Goal: Information Seeking & Learning: Learn about a topic

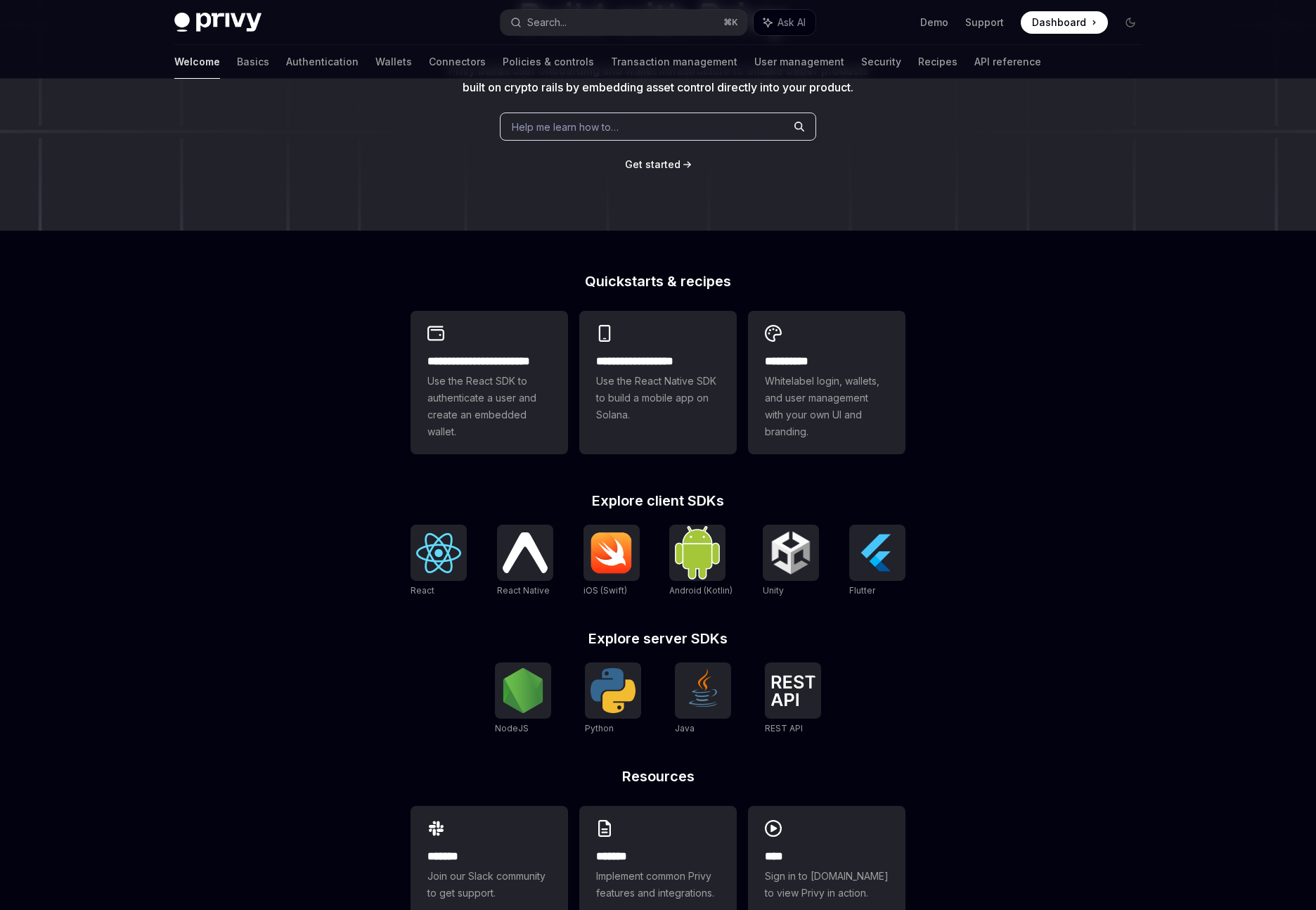
scroll to position [190, 0]
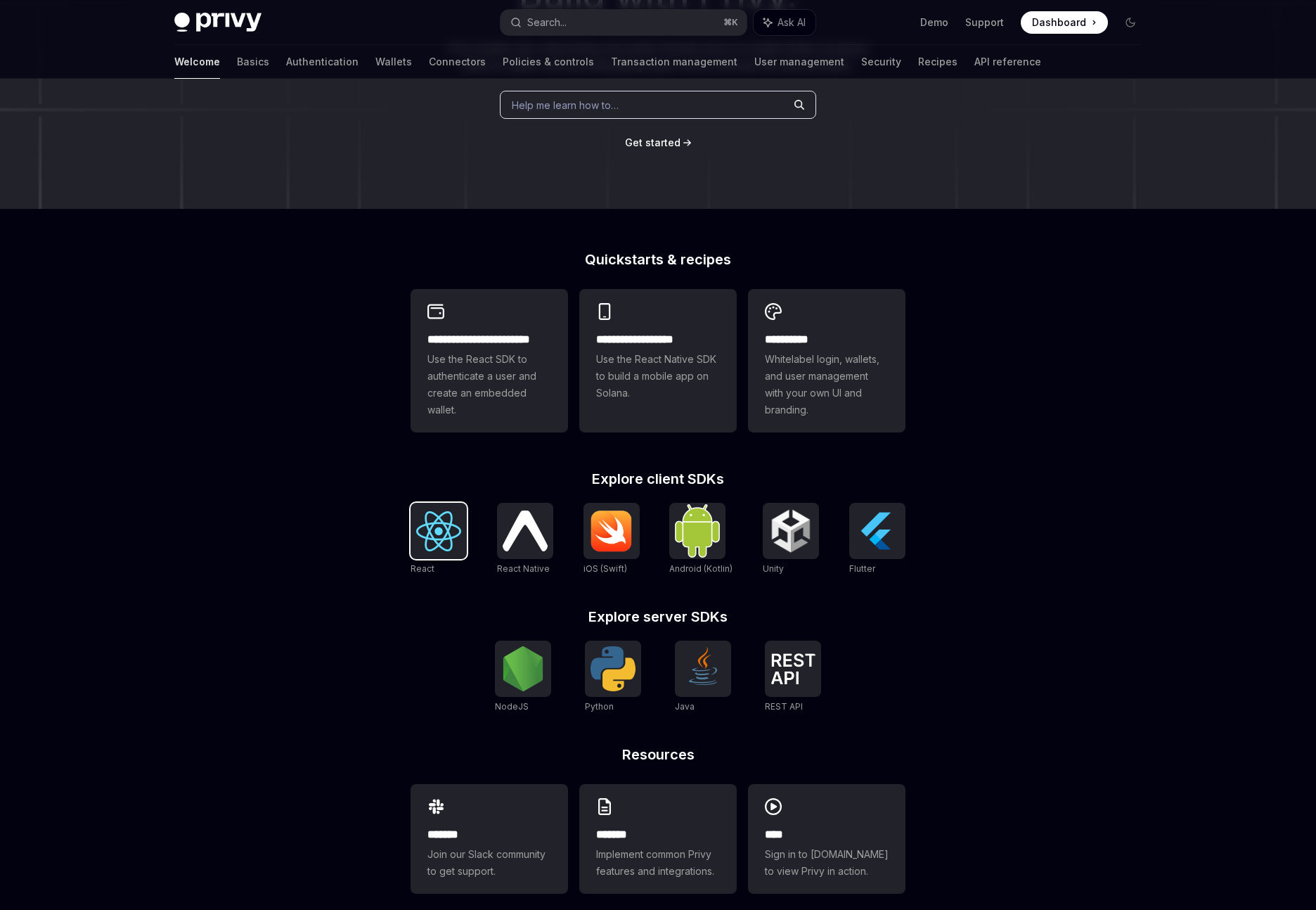
click at [438, 530] on img at bounding box center [439, 531] width 45 height 40
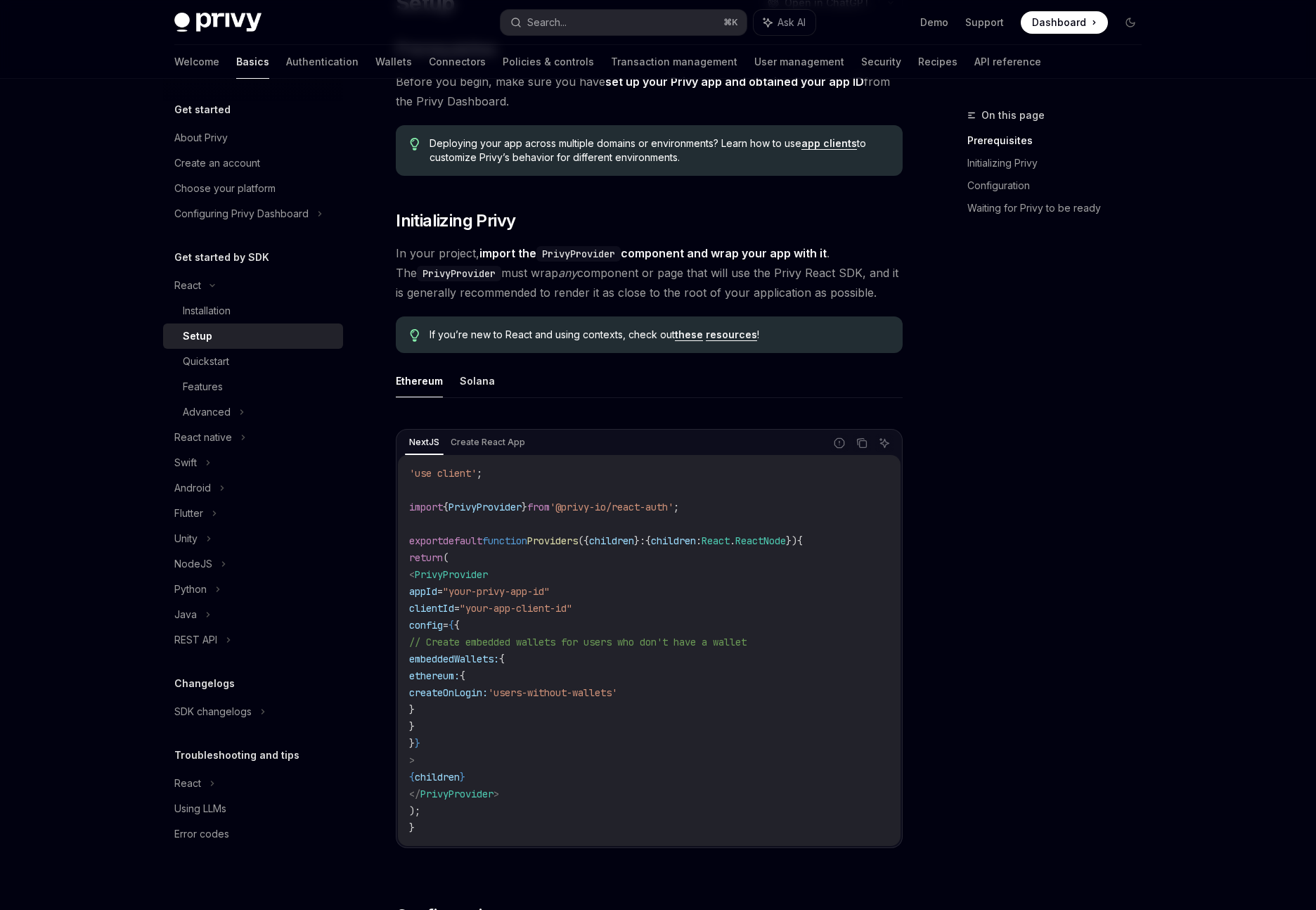
scroll to position [142, 0]
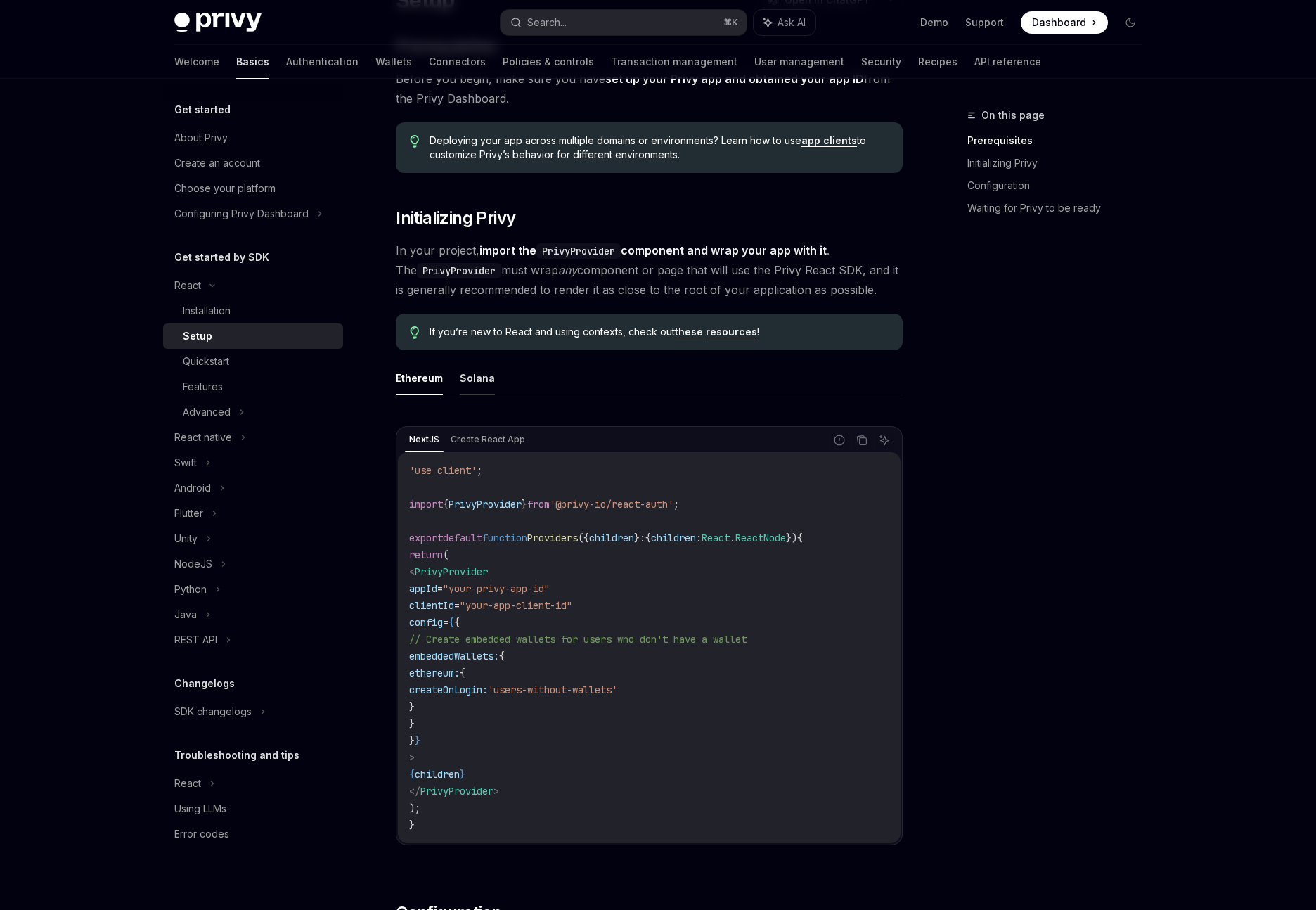
click at [460, 371] on button "Solana" at bounding box center [478, 377] width 35 height 33
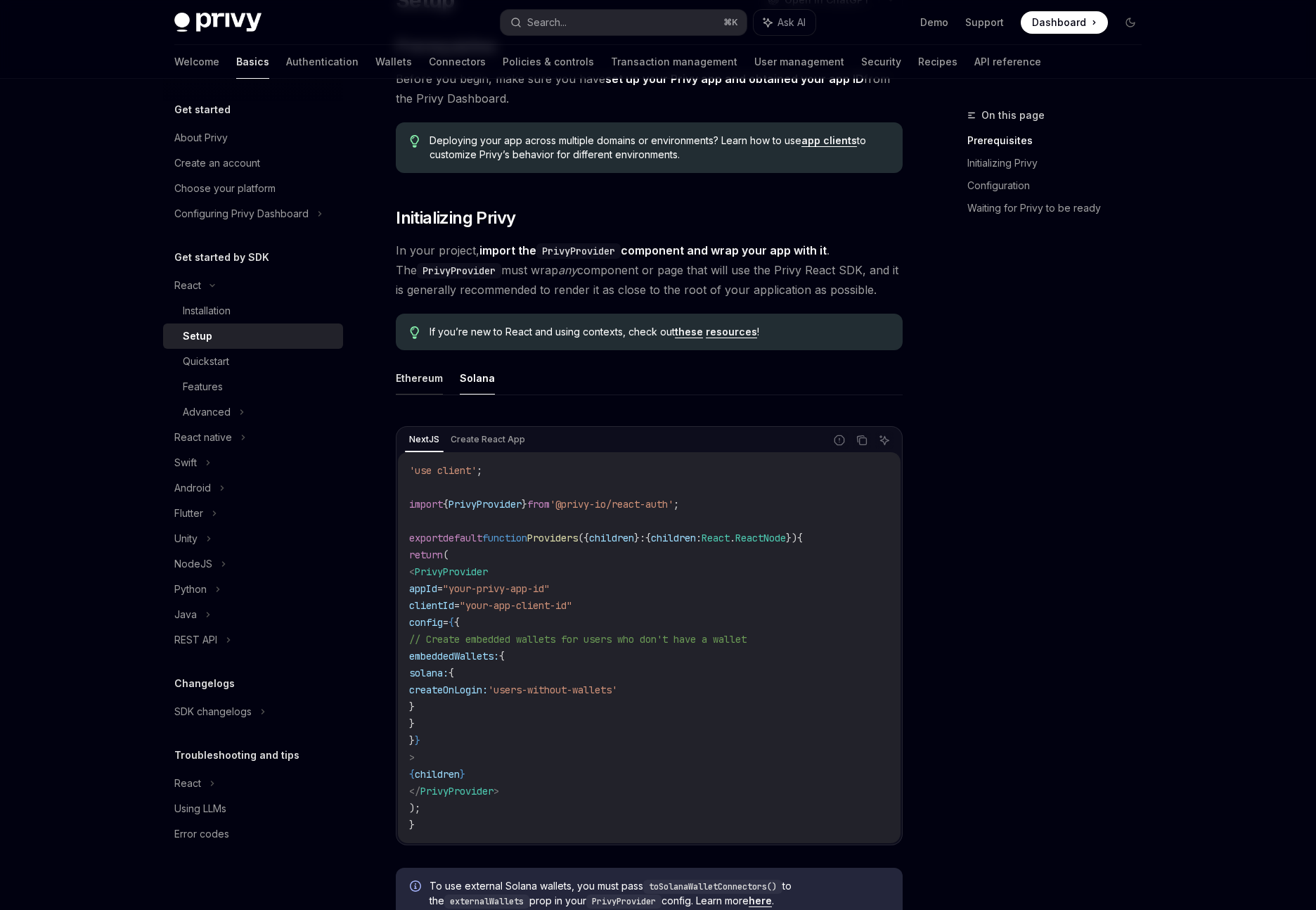
click at [405, 380] on button "Ethereum" at bounding box center [419, 377] width 47 height 33
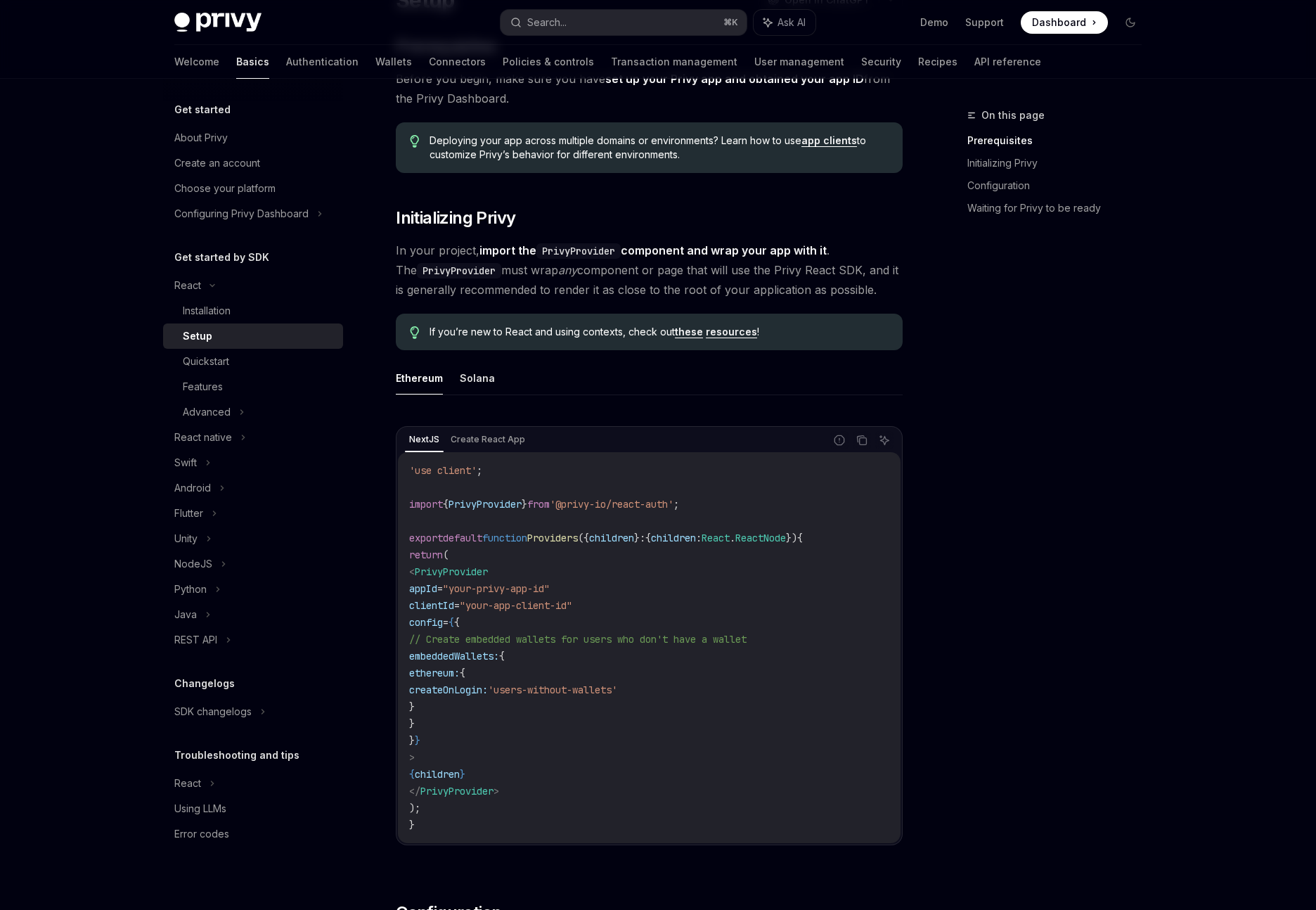
click at [455, 378] on ul "Ethereum Solana" at bounding box center [649, 378] width 507 height 34
click at [466, 378] on button "Solana" at bounding box center [478, 377] width 35 height 33
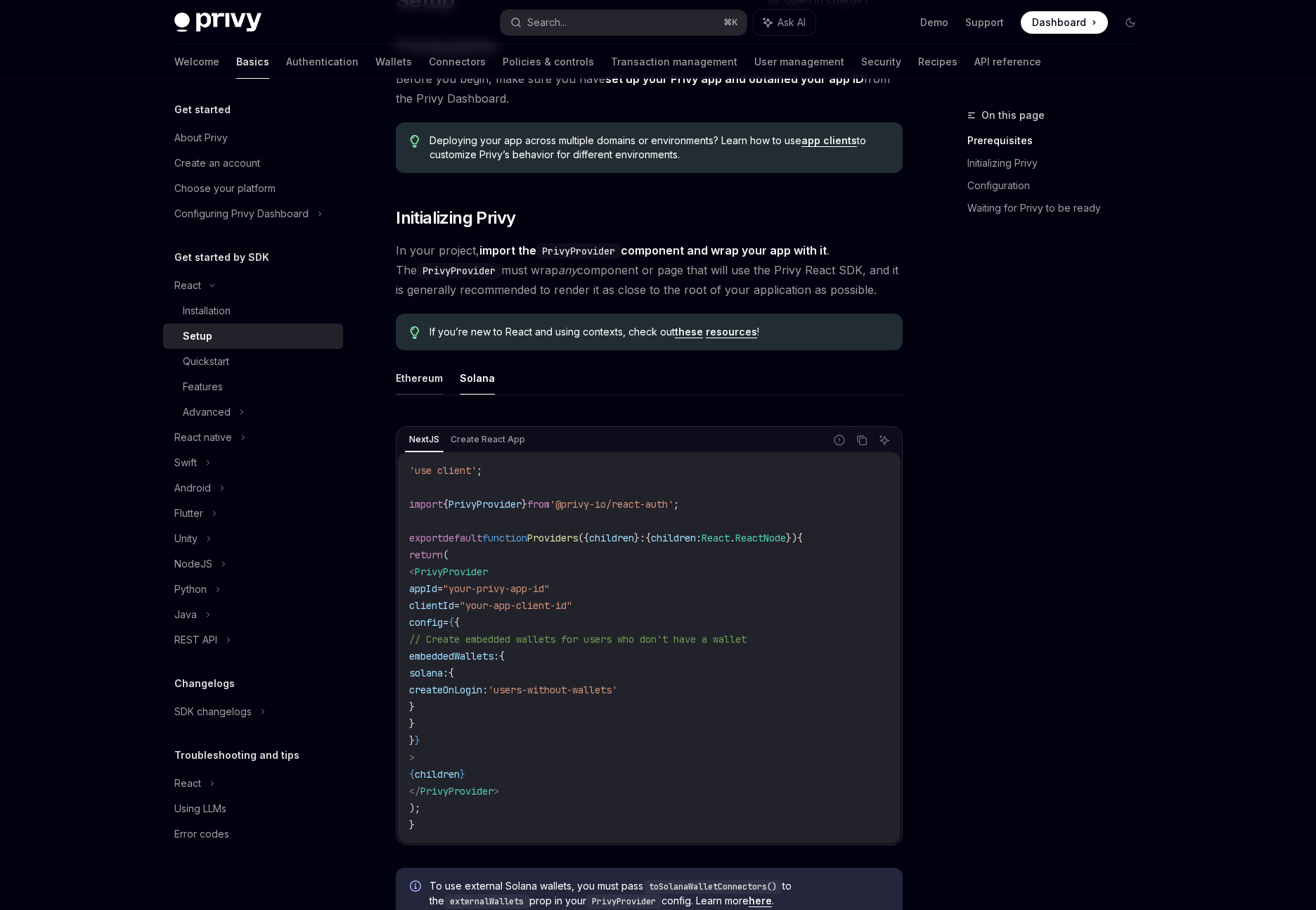
click at [420, 383] on button "Ethereum" at bounding box center [419, 377] width 47 height 33
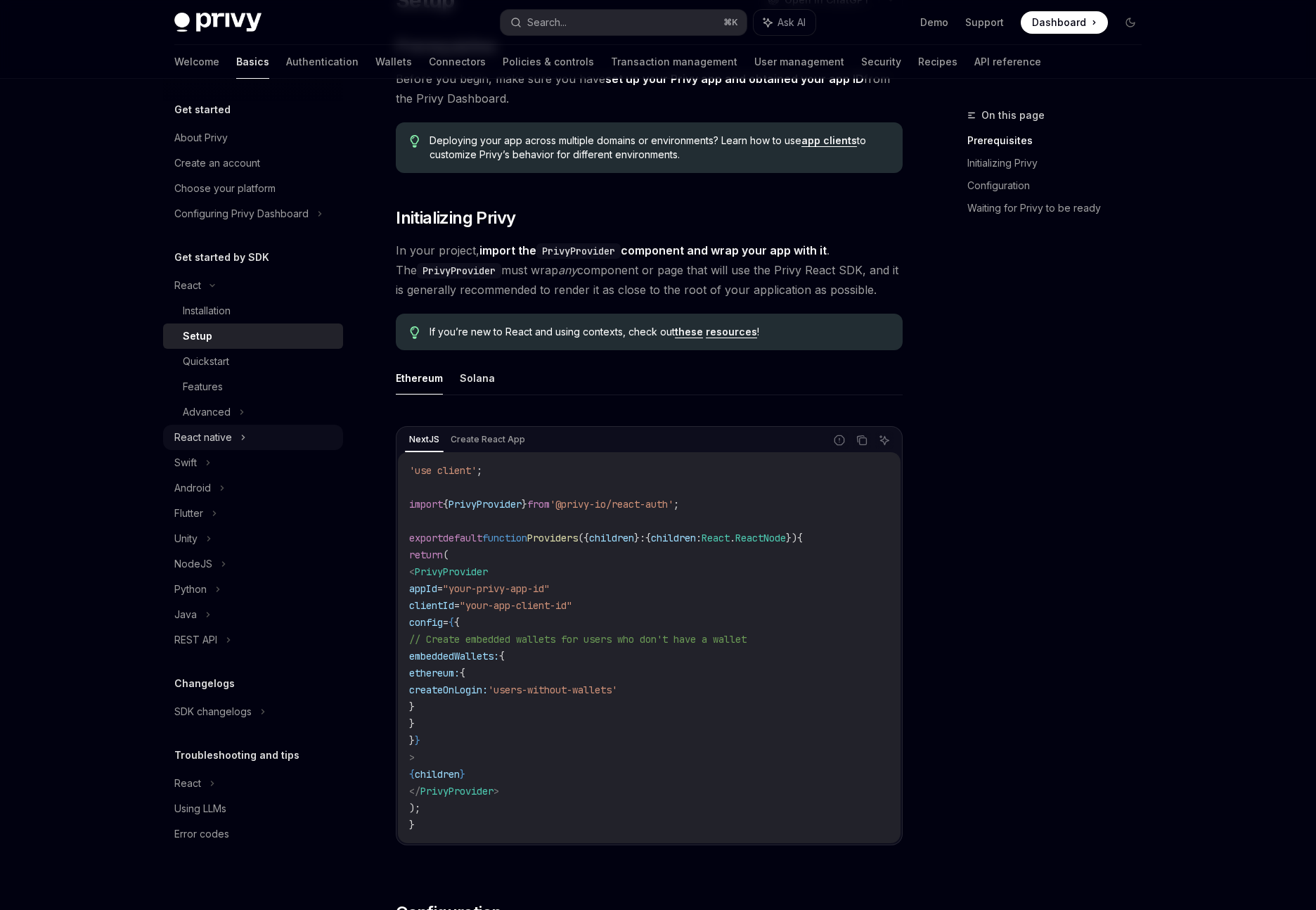
click at [209, 442] on div "React native" at bounding box center [203, 437] width 58 height 17
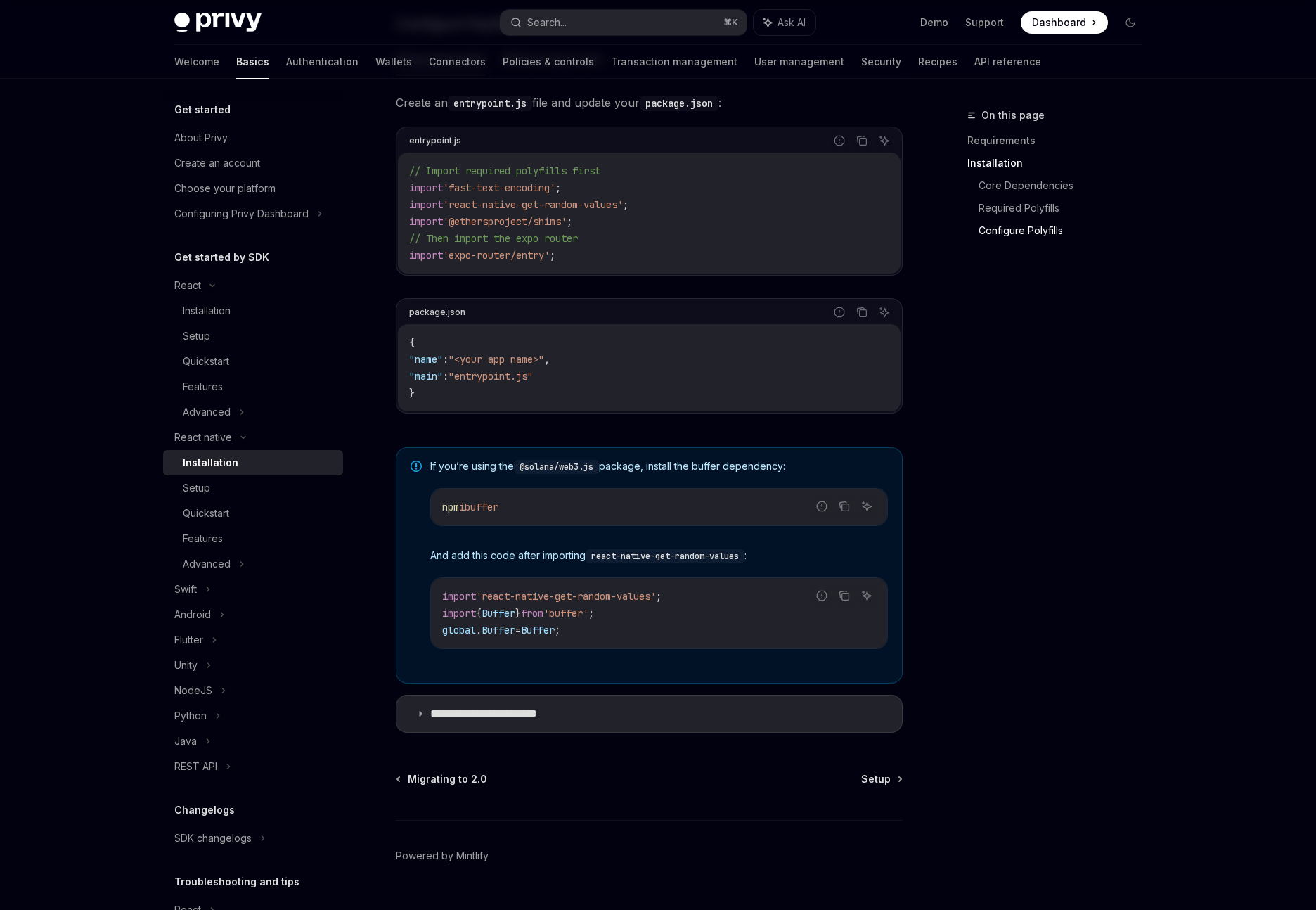
scroll to position [748, 0]
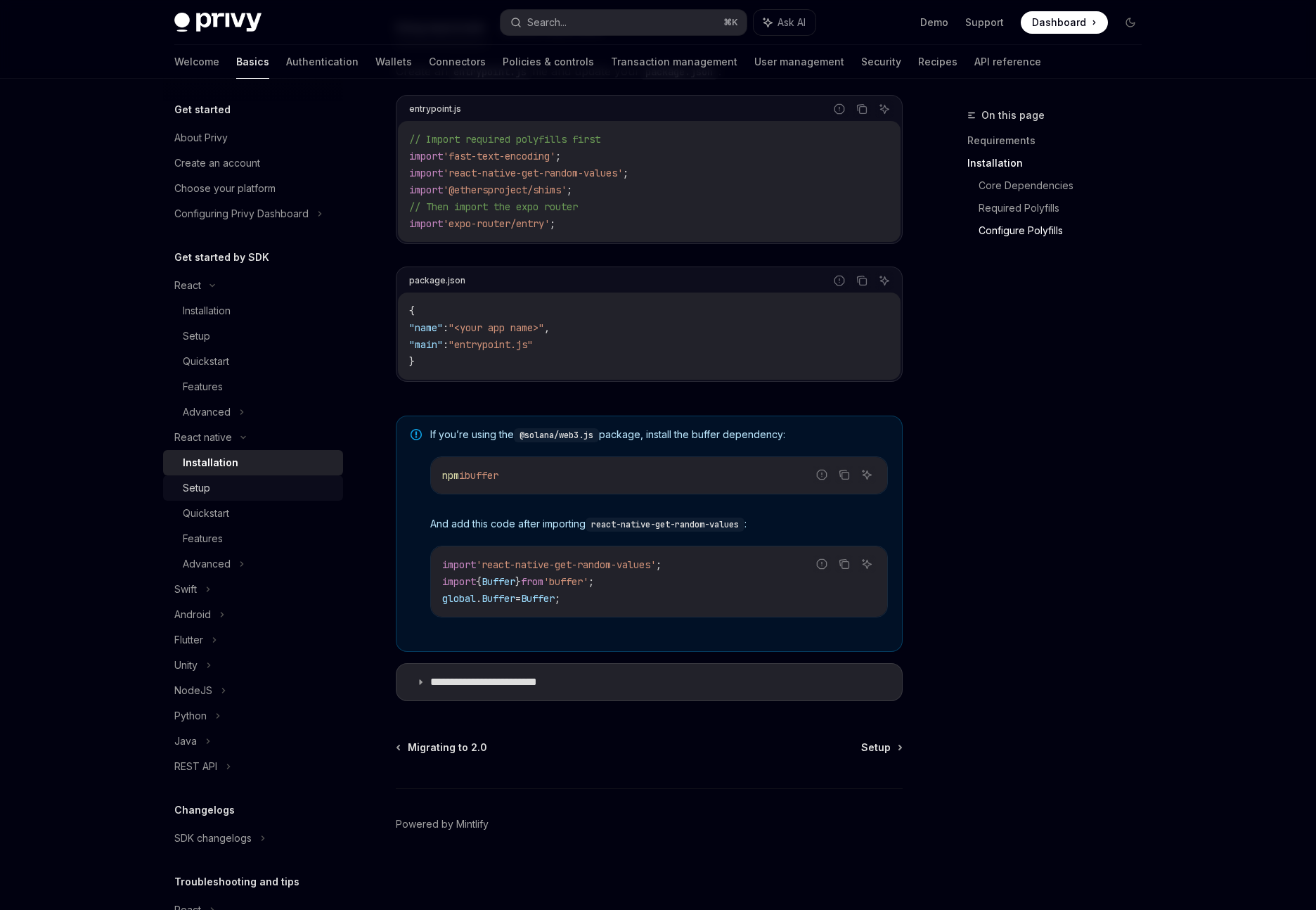
click at [224, 482] on div "Setup" at bounding box center [259, 488] width 152 height 17
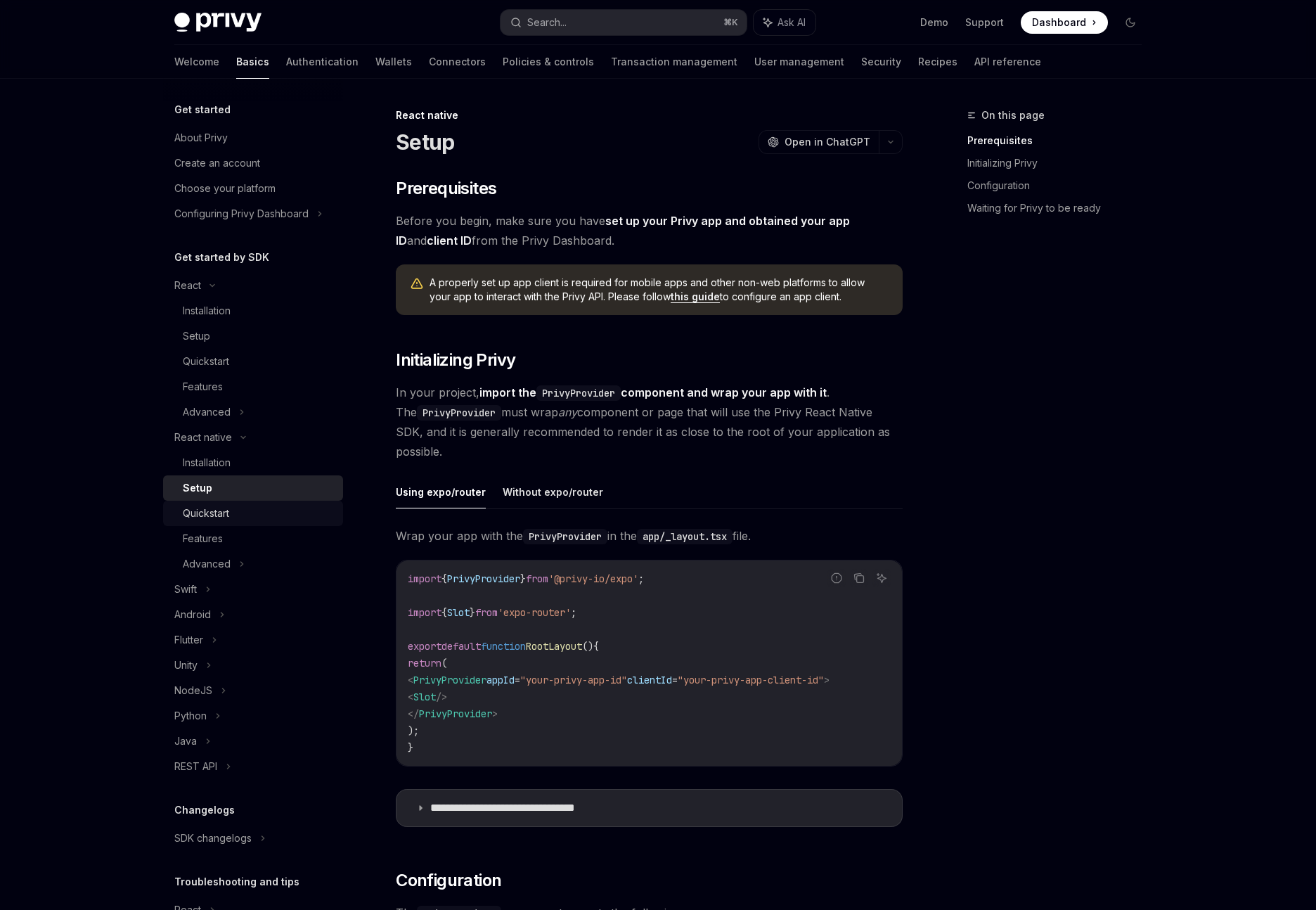
click at [210, 517] on div "Quickstart" at bounding box center [206, 513] width 47 height 17
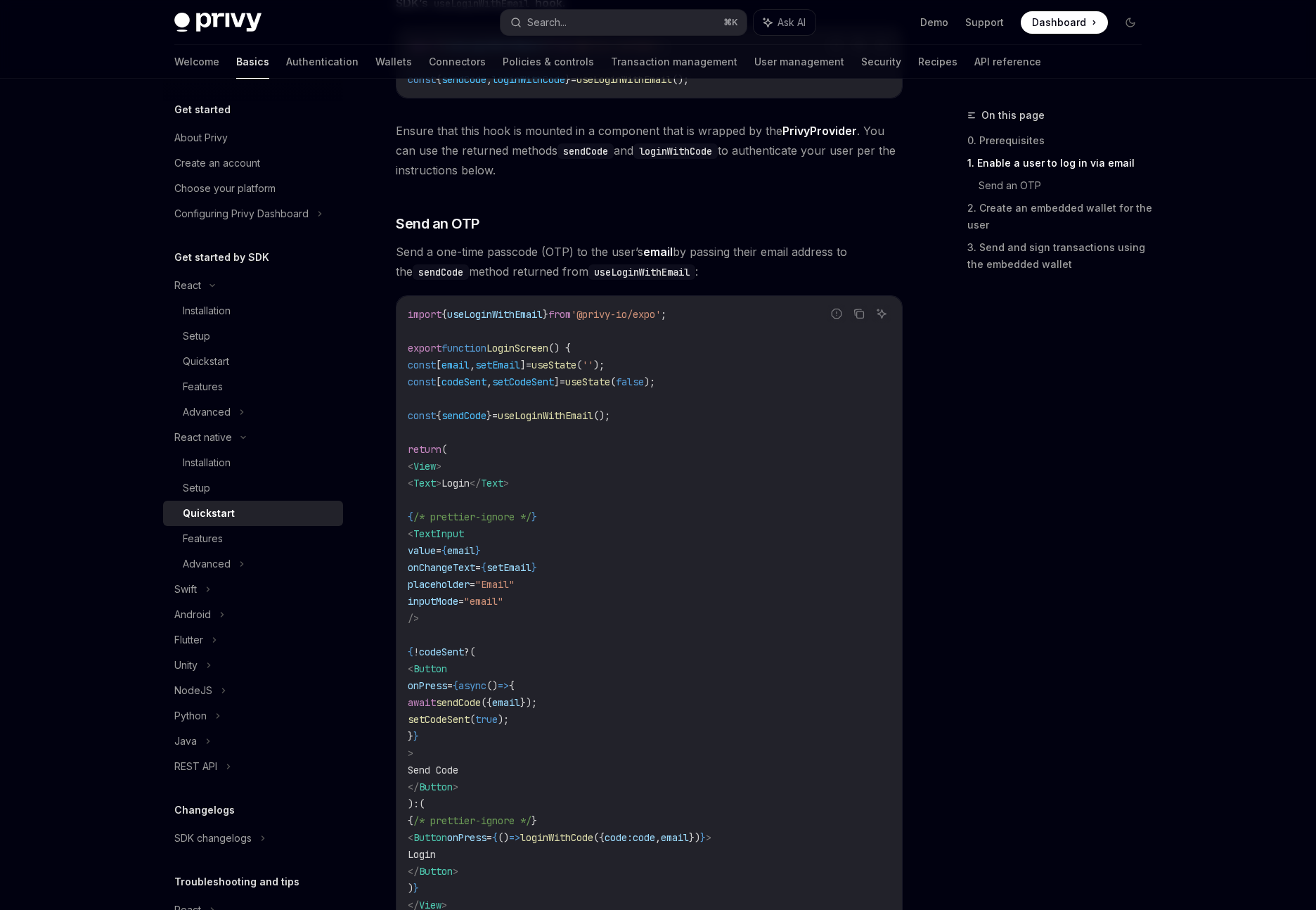
scroll to position [585, 0]
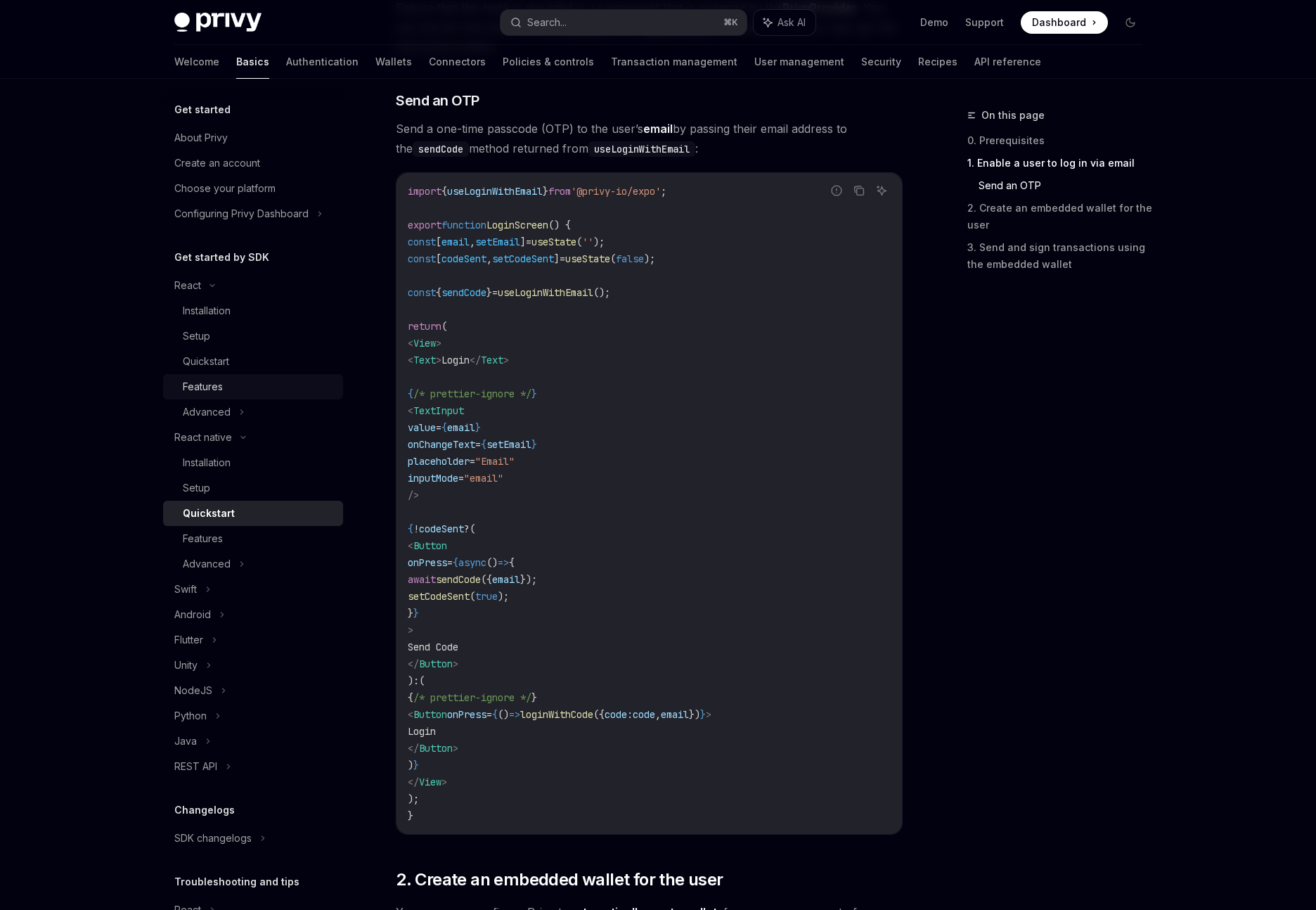
click at [244, 379] on div "Features" at bounding box center [259, 386] width 152 height 17
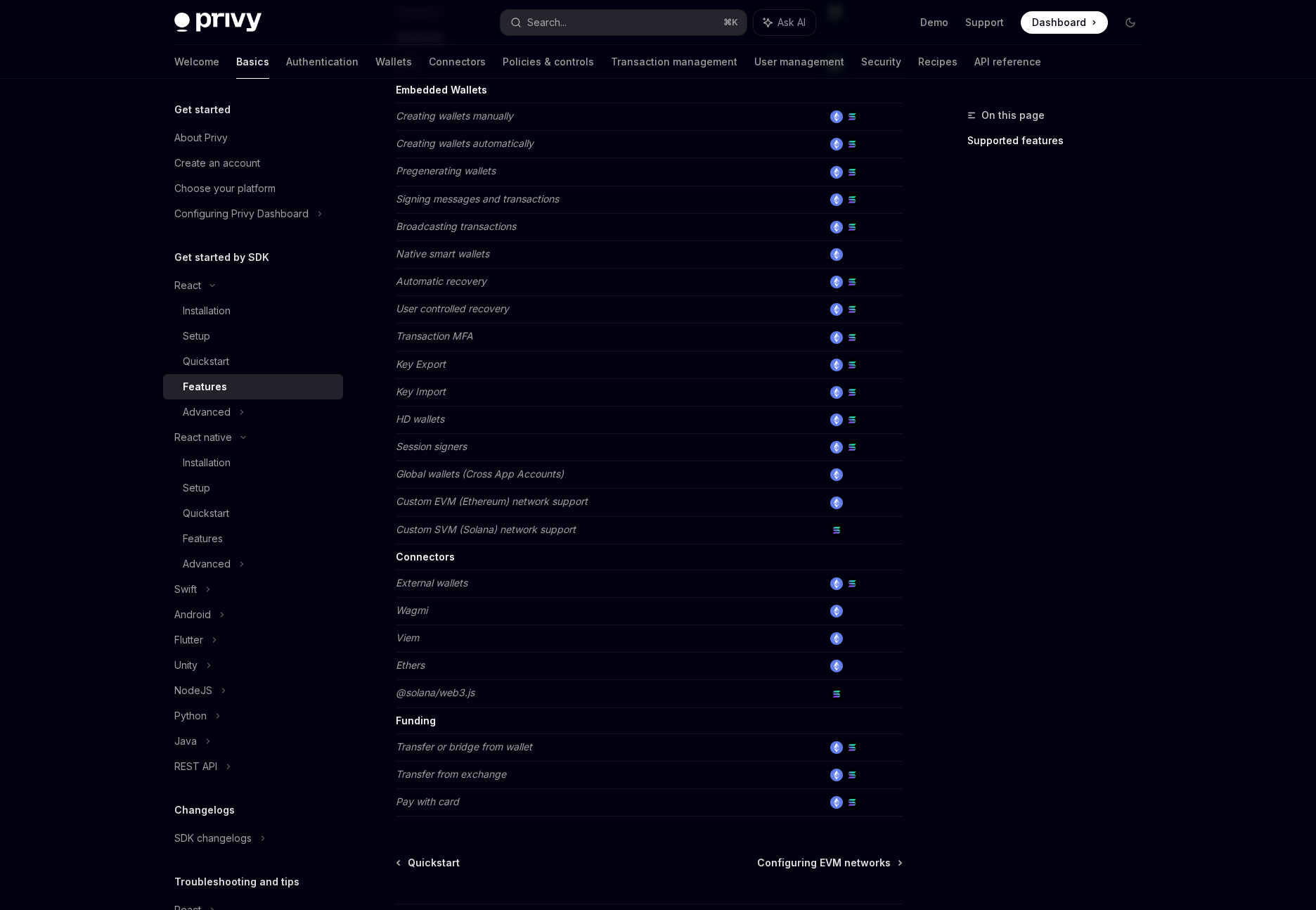
scroll to position [504, 0]
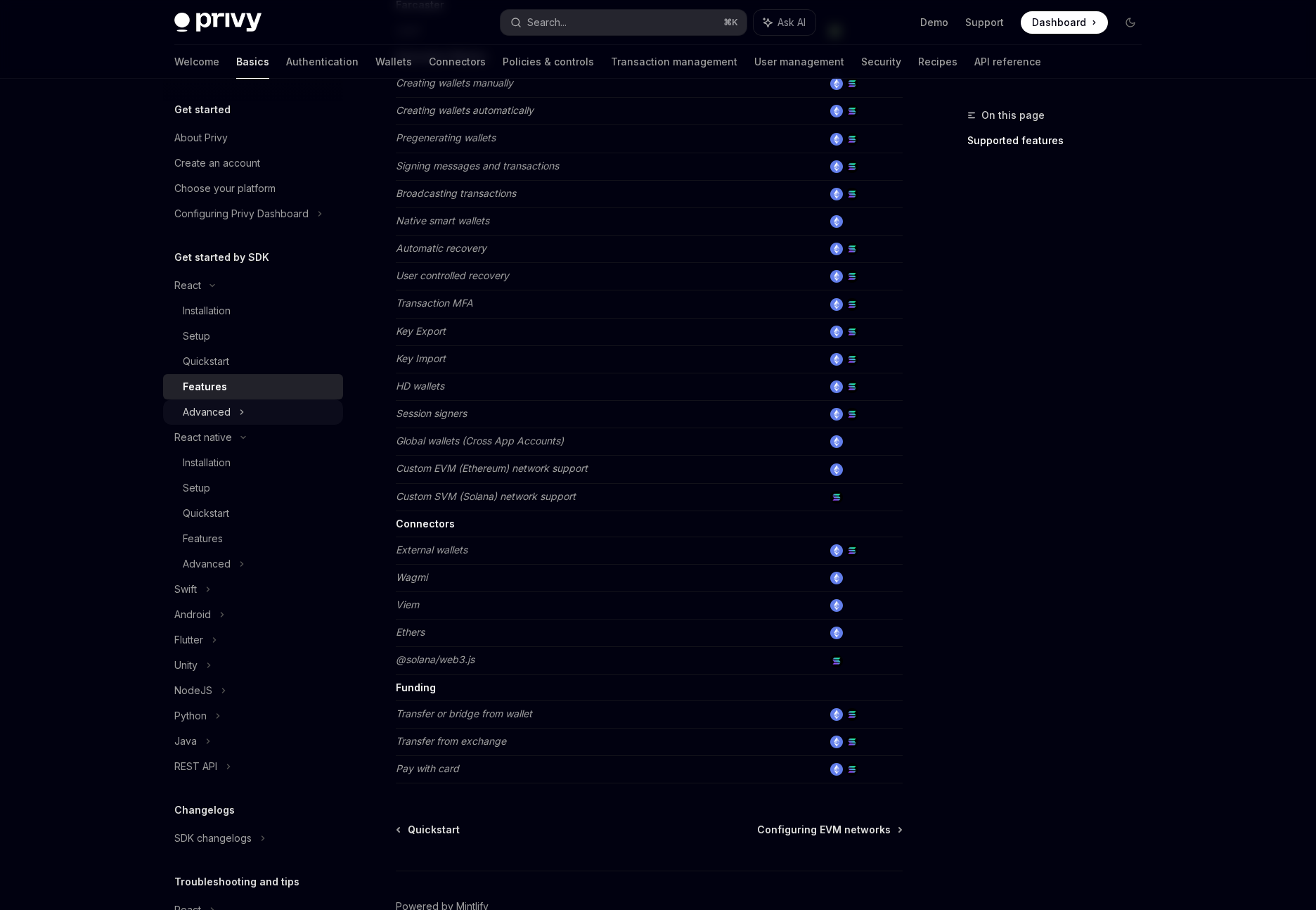
click at [229, 418] on div "Advanced" at bounding box center [206, 412] width 48 height 17
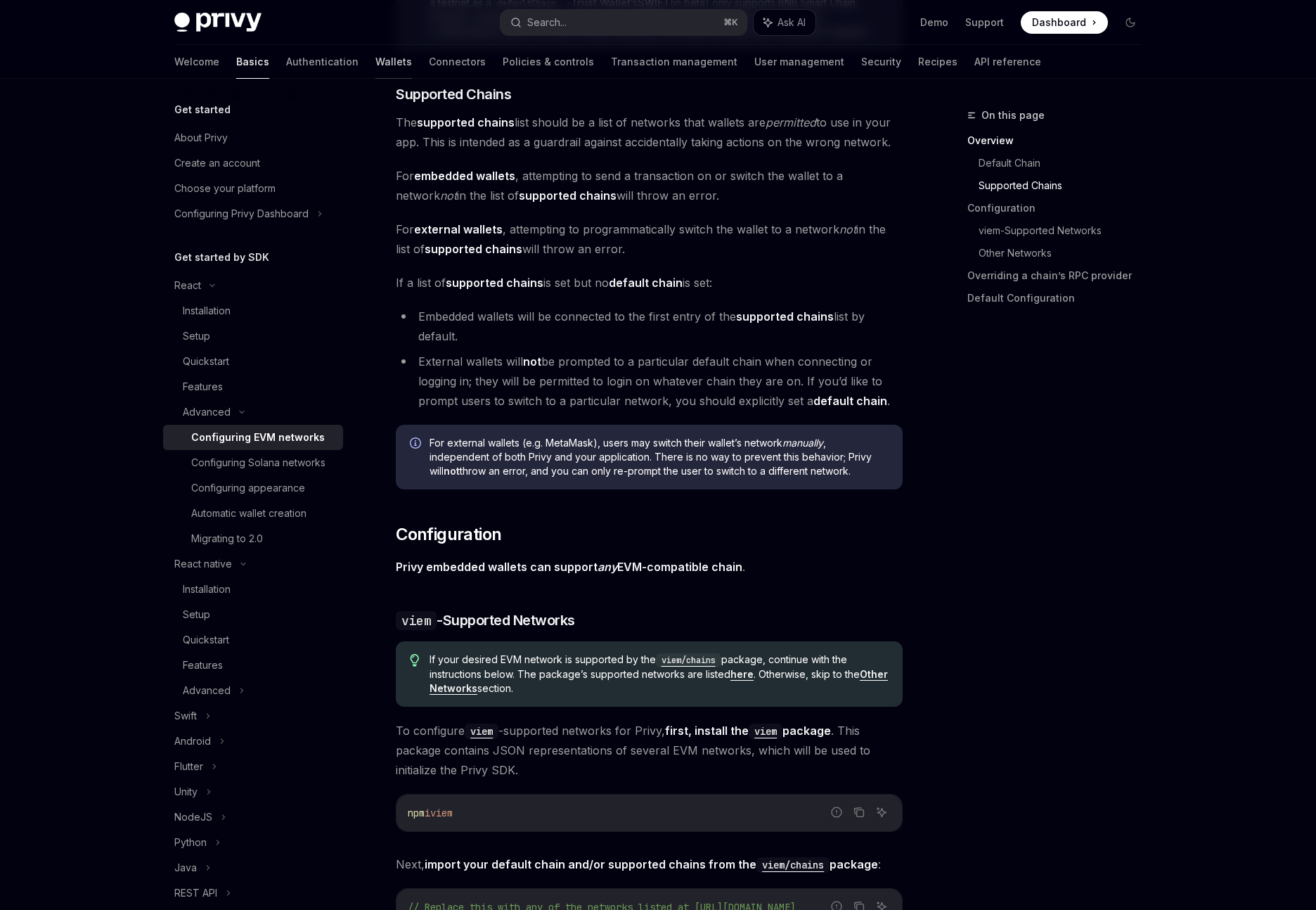
click at [375, 55] on link "Wallets" at bounding box center [393, 62] width 36 height 34
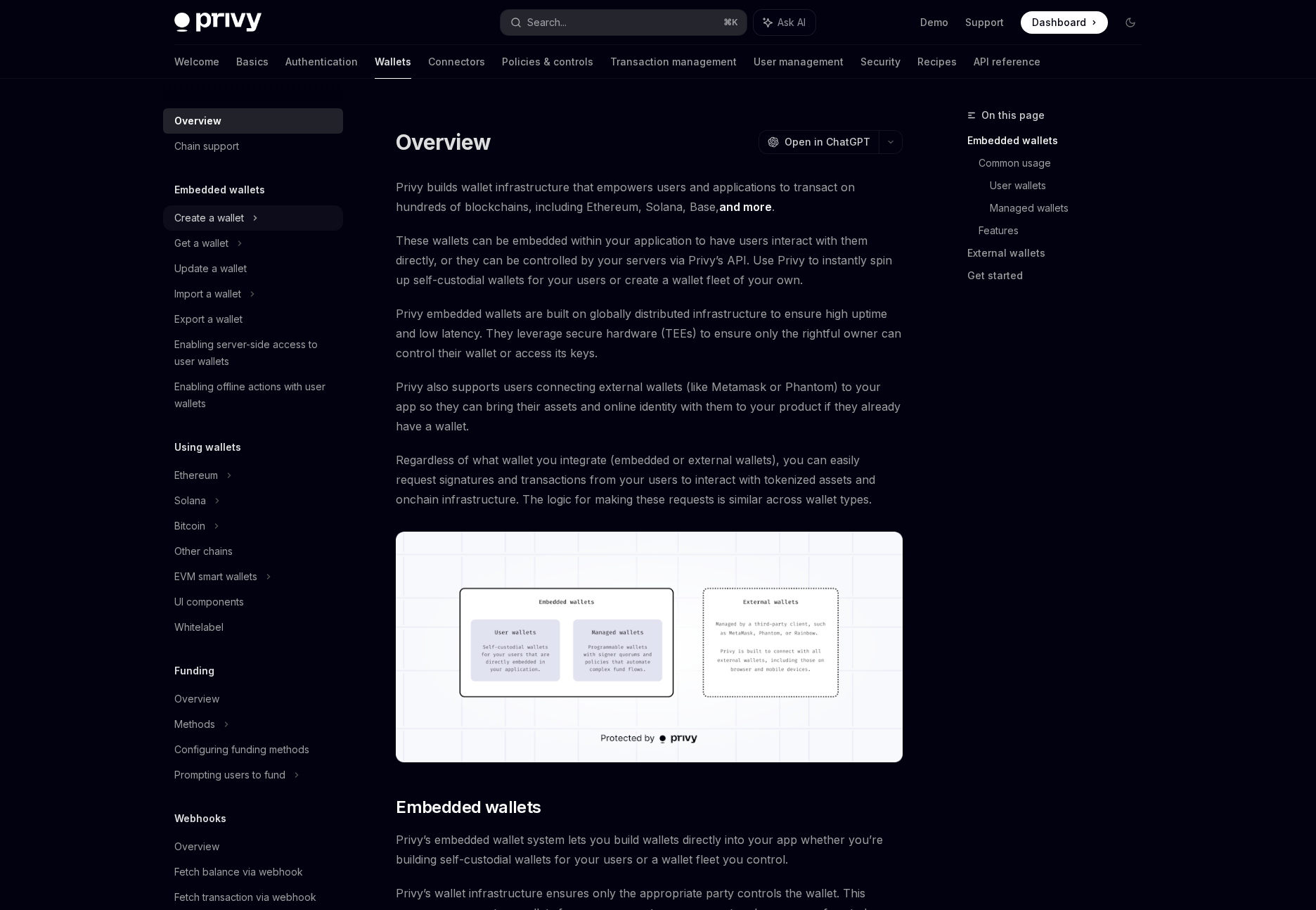
click at [257, 216] on icon at bounding box center [255, 217] width 6 height 17
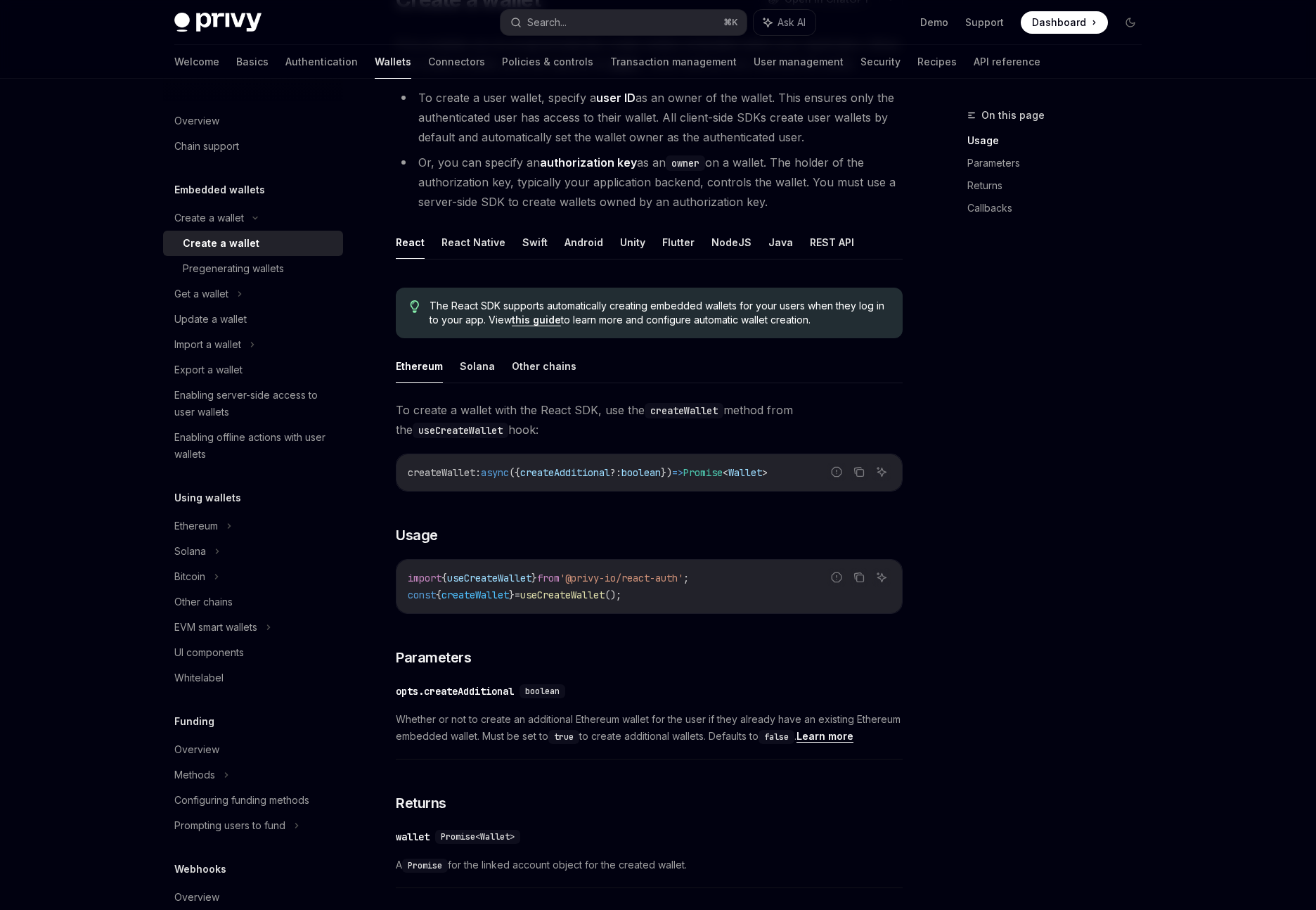
scroll to position [189, 0]
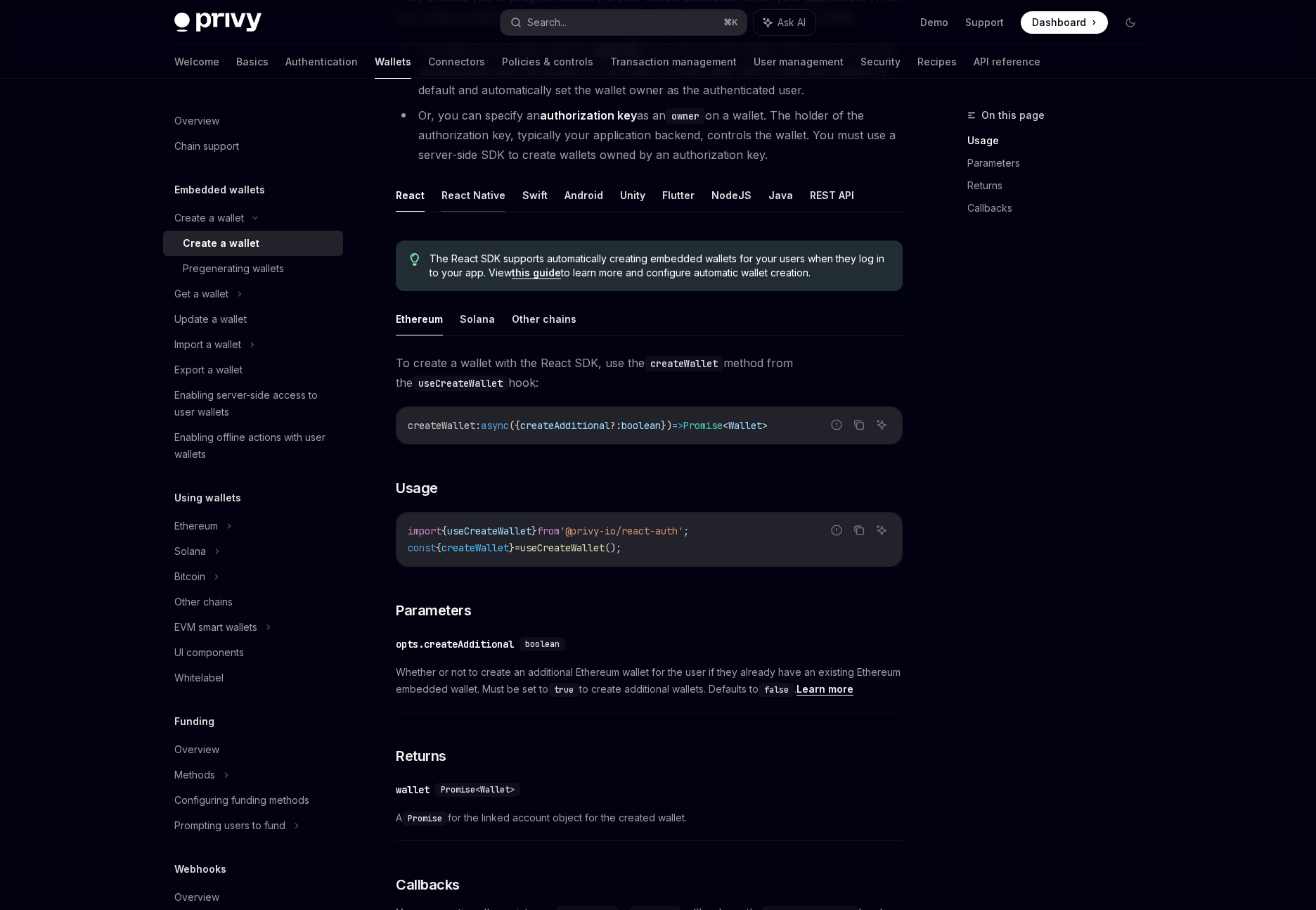
click at [480, 187] on button "React Native" at bounding box center [473, 194] width 64 height 33
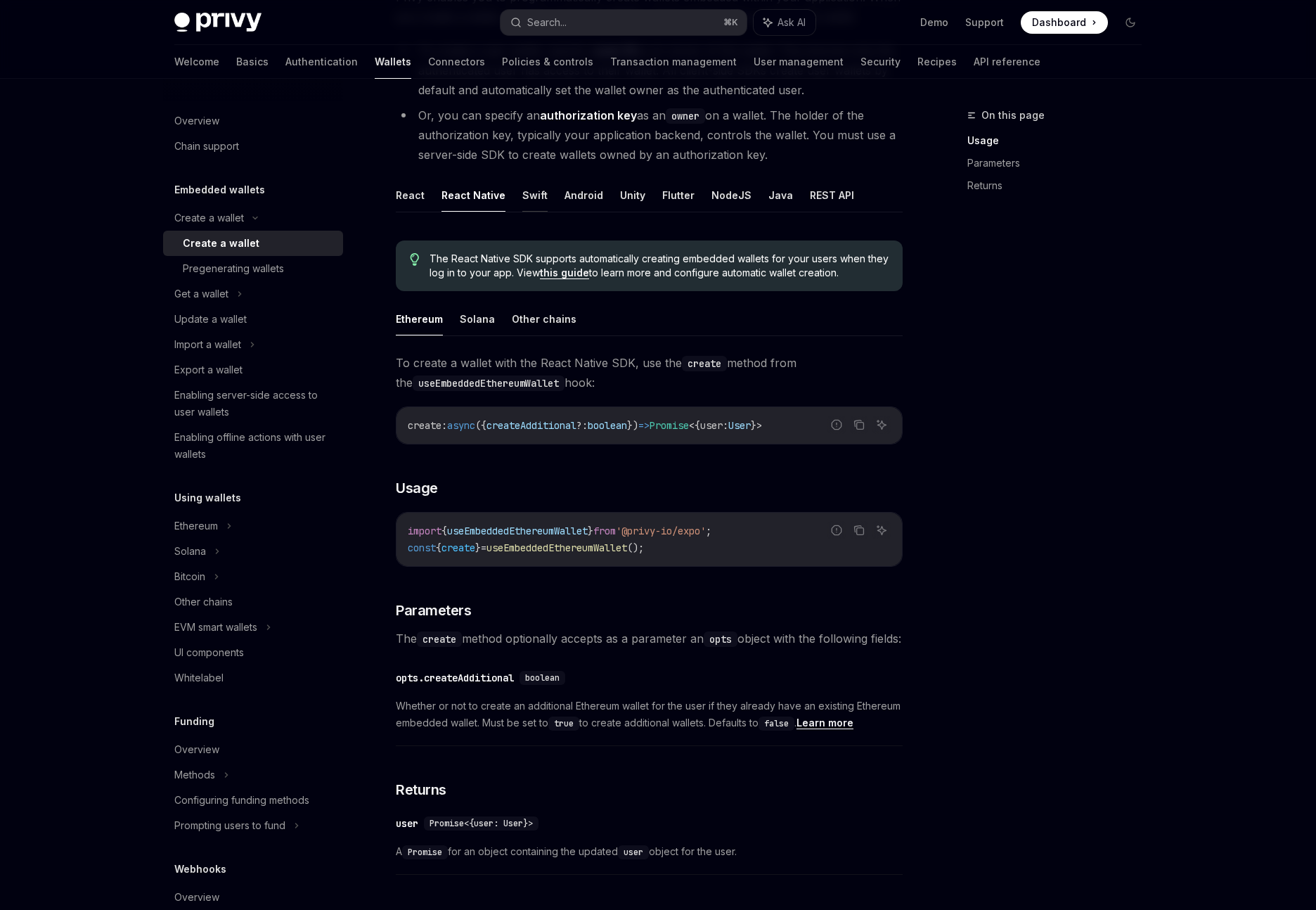
click at [536, 194] on button "Swift" at bounding box center [535, 194] width 25 height 33
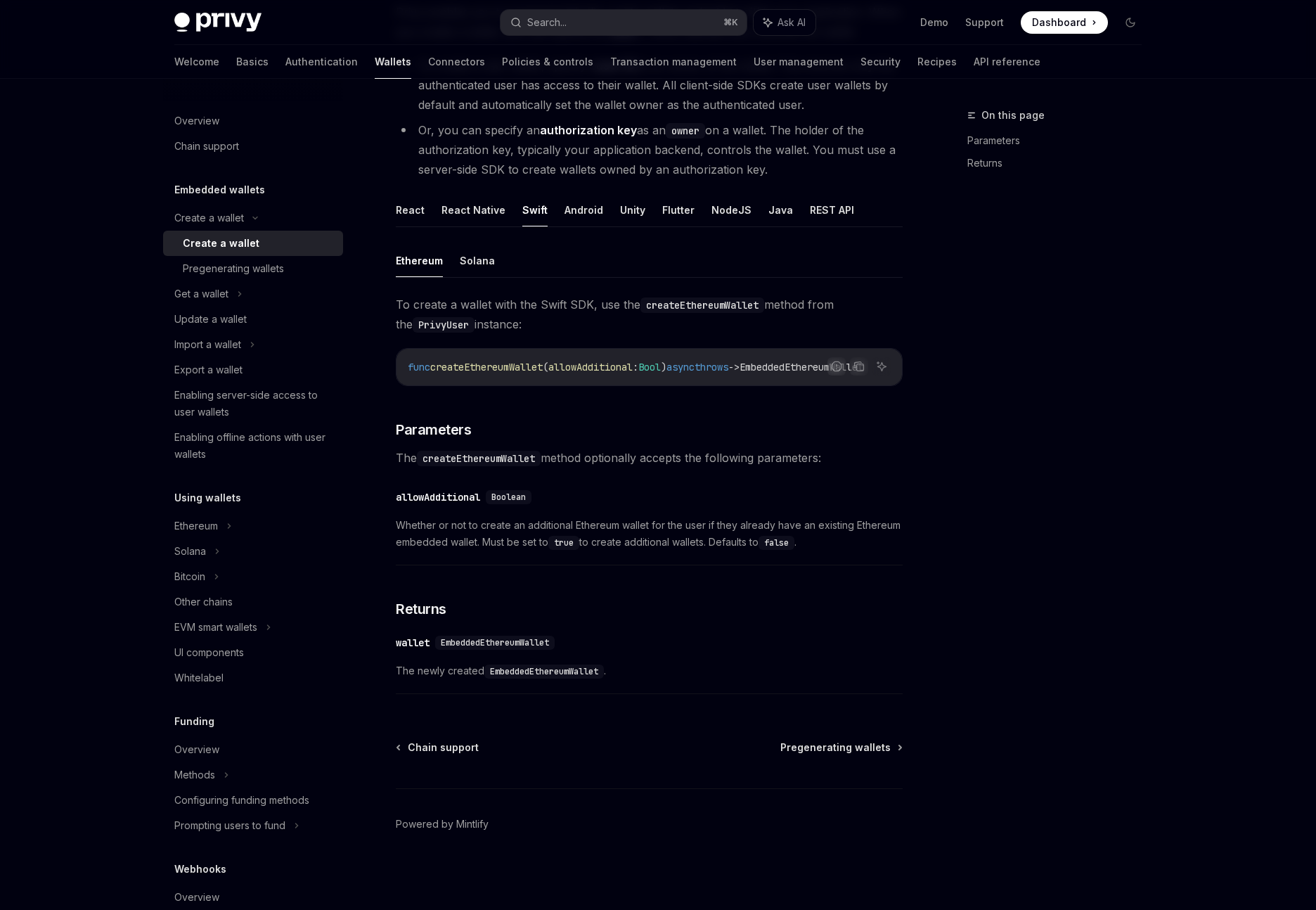
scroll to position [181, 0]
click at [412, 204] on button "React" at bounding box center [410, 209] width 29 height 33
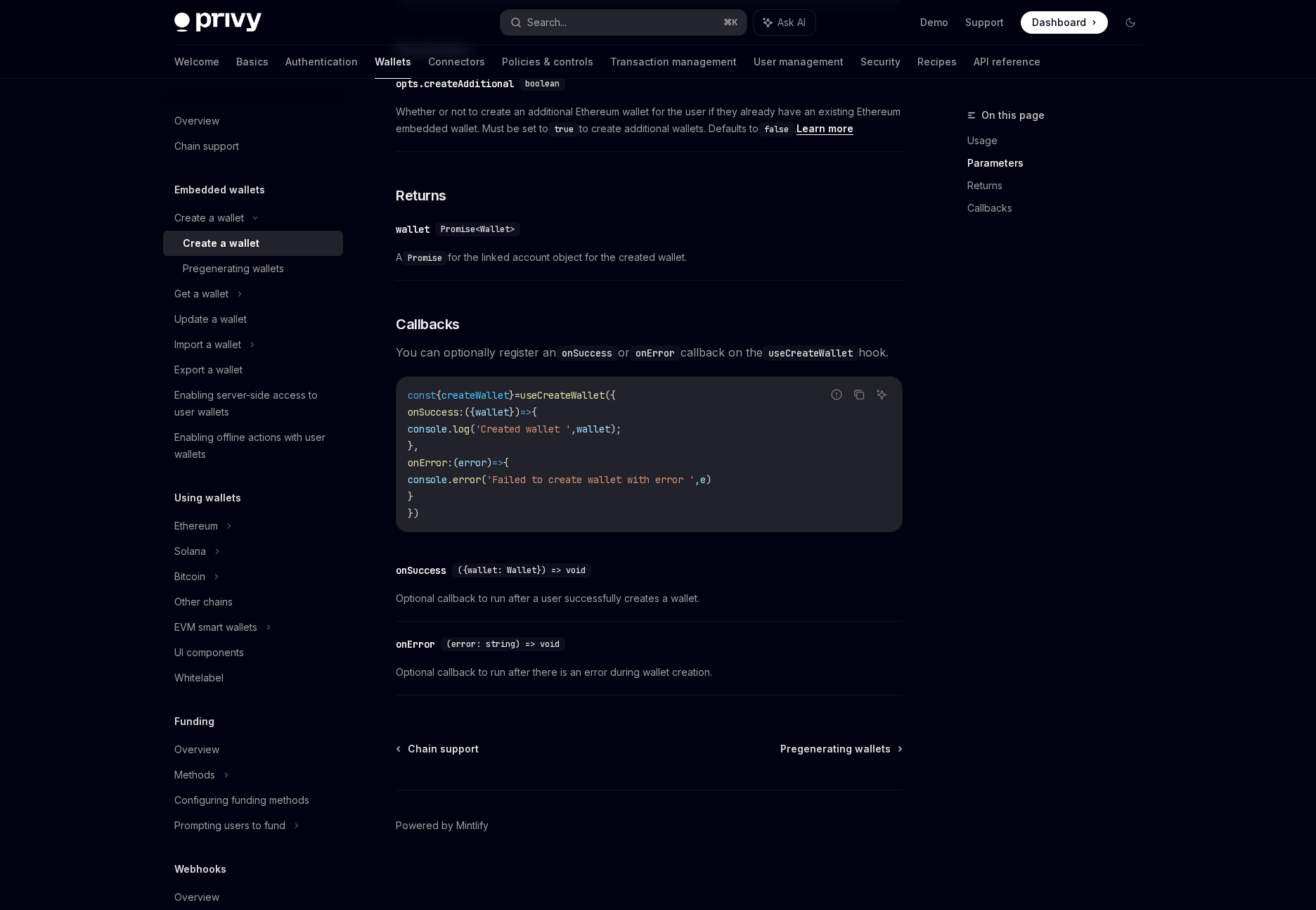
scroll to position [751, 0]
click at [241, 276] on div "Pregenerating wallets" at bounding box center [233, 269] width 101 height 17
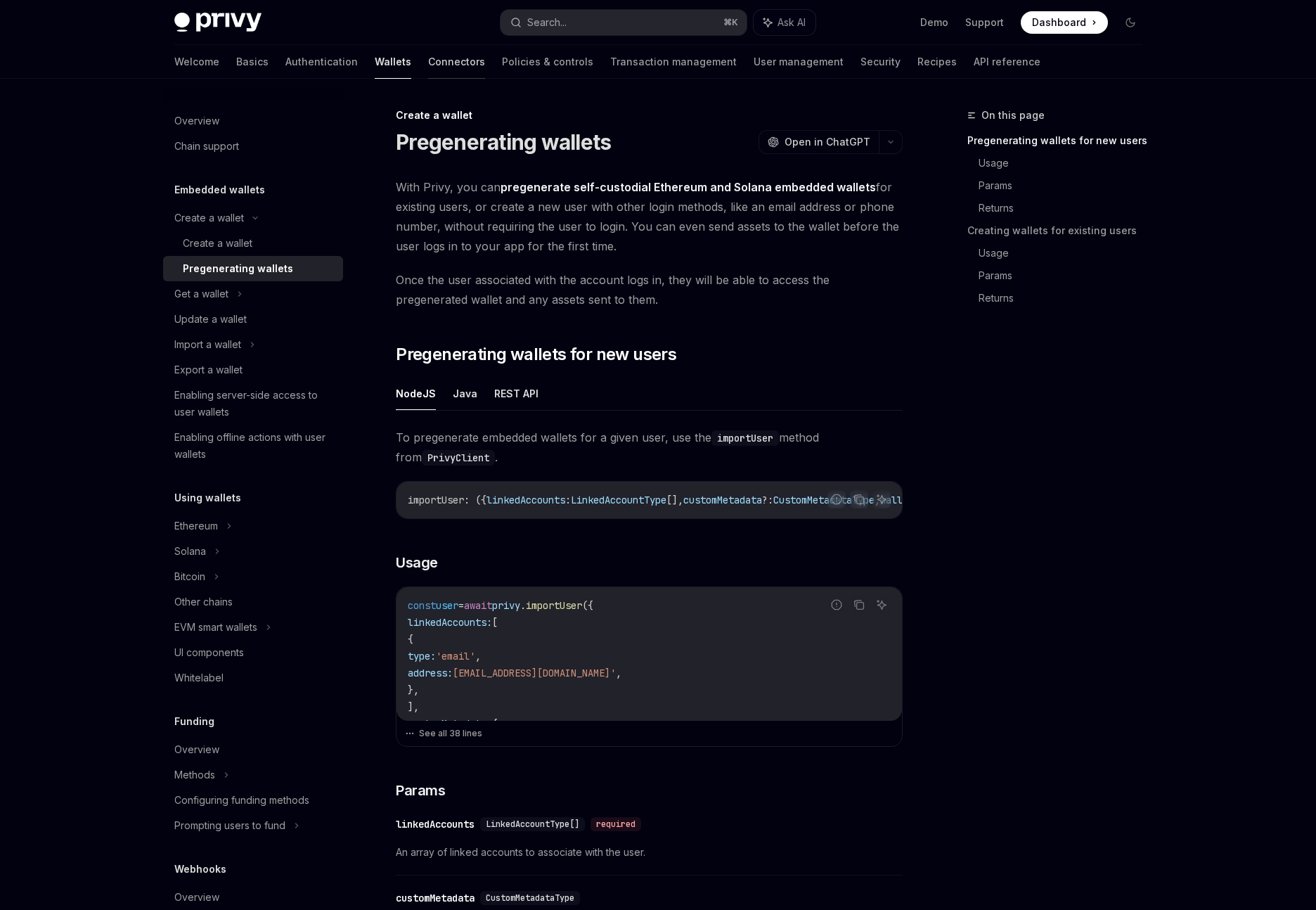
click at [428, 64] on link "Connectors" at bounding box center [456, 62] width 57 height 34
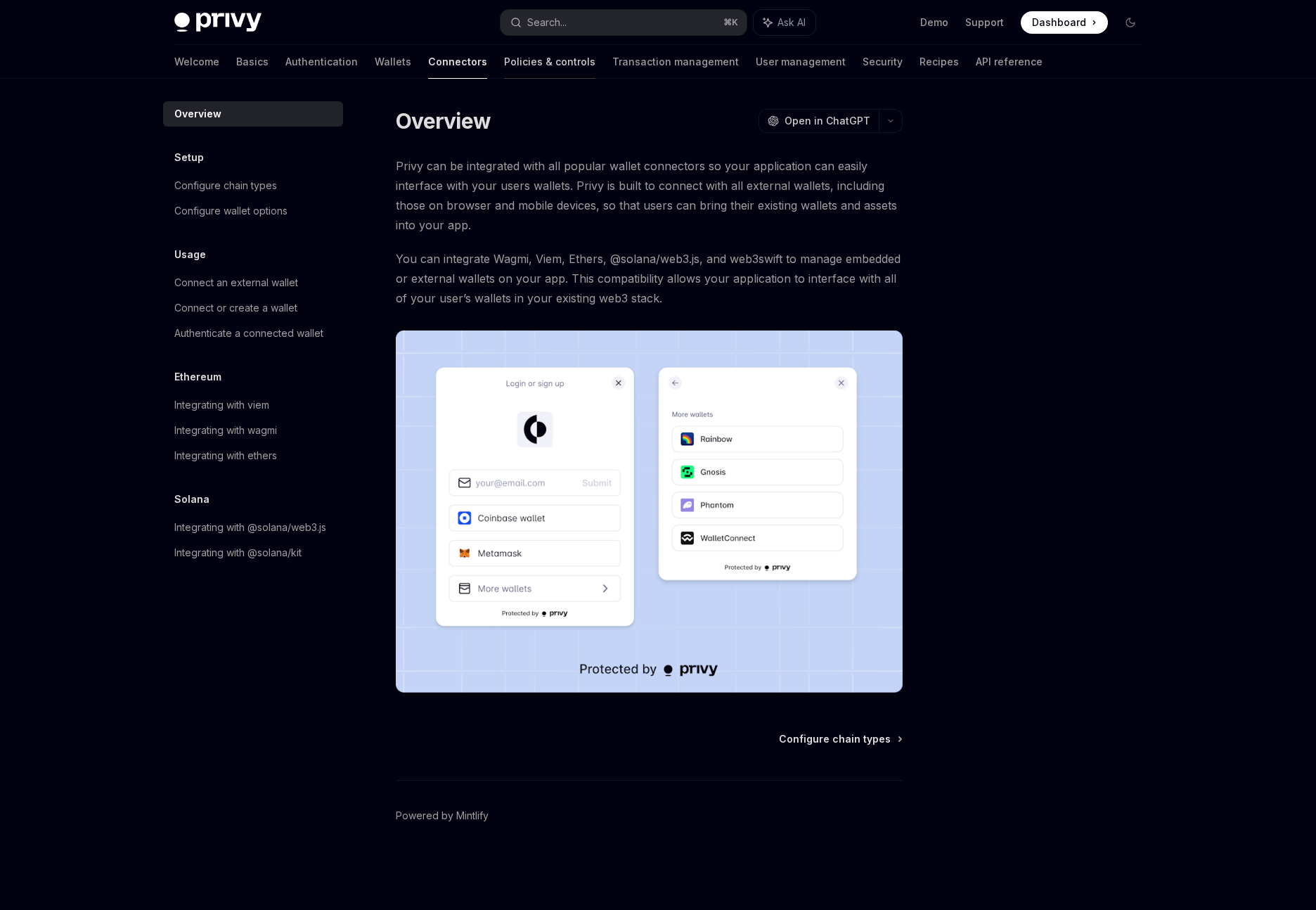
click at [504, 67] on link "Policies & controls" at bounding box center [550, 62] width 91 height 34
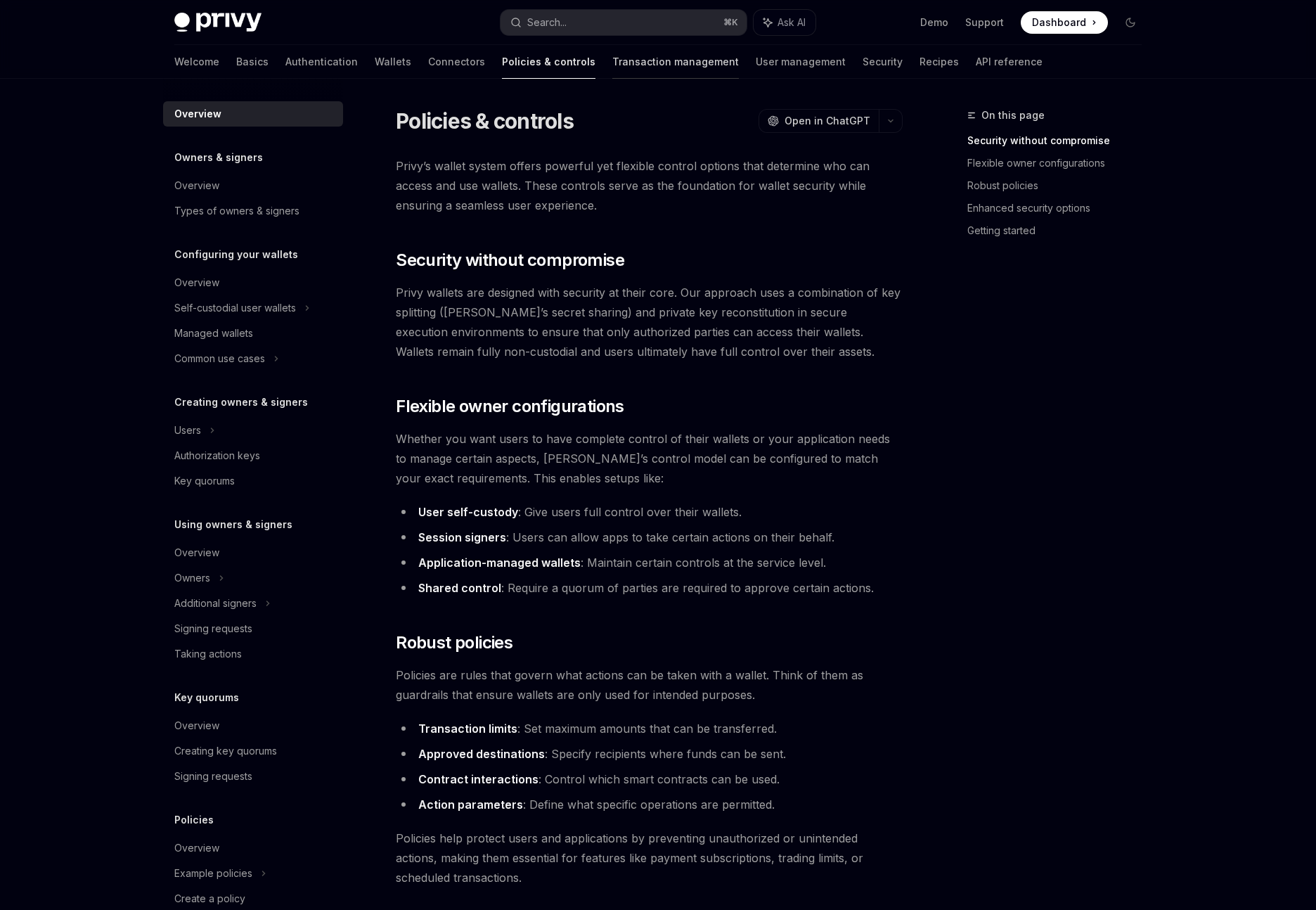
click at [612, 66] on link "Transaction management" at bounding box center [676, 62] width 127 height 34
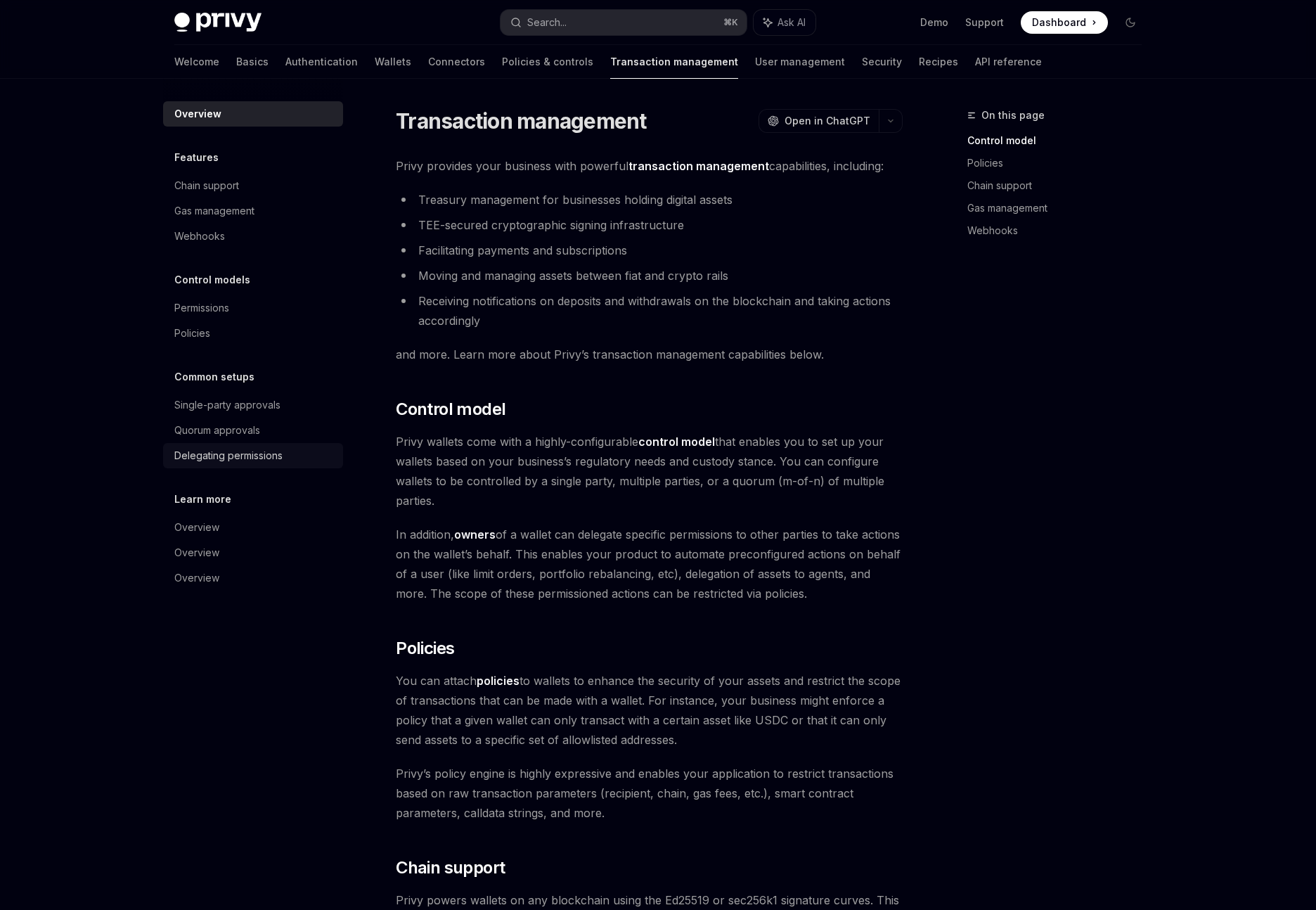
click at [215, 456] on div "Delegating permissions" at bounding box center [229, 455] width 108 height 17
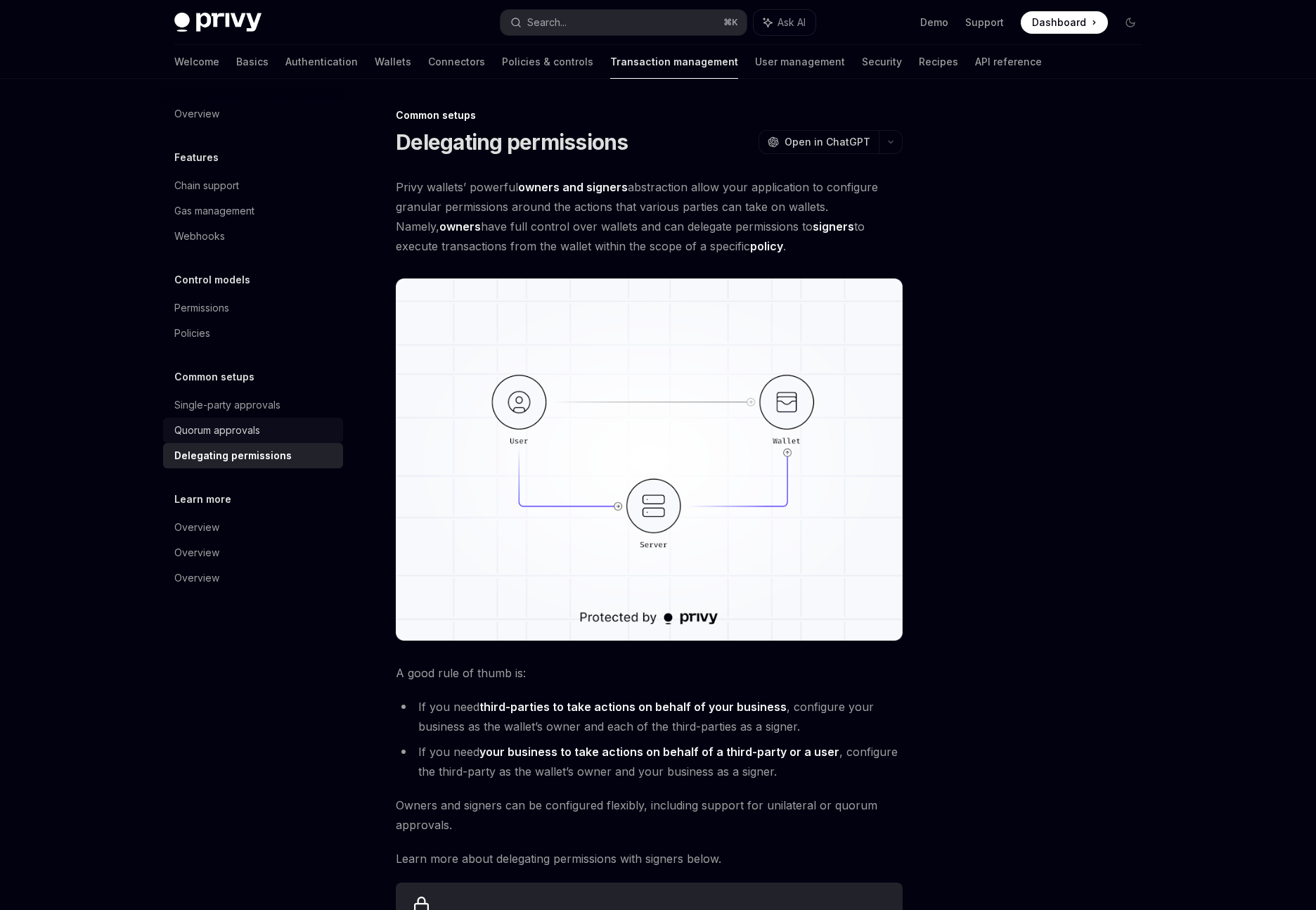
click at [215, 435] on div "Quorum approvals" at bounding box center [217, 430] width 86 height 17
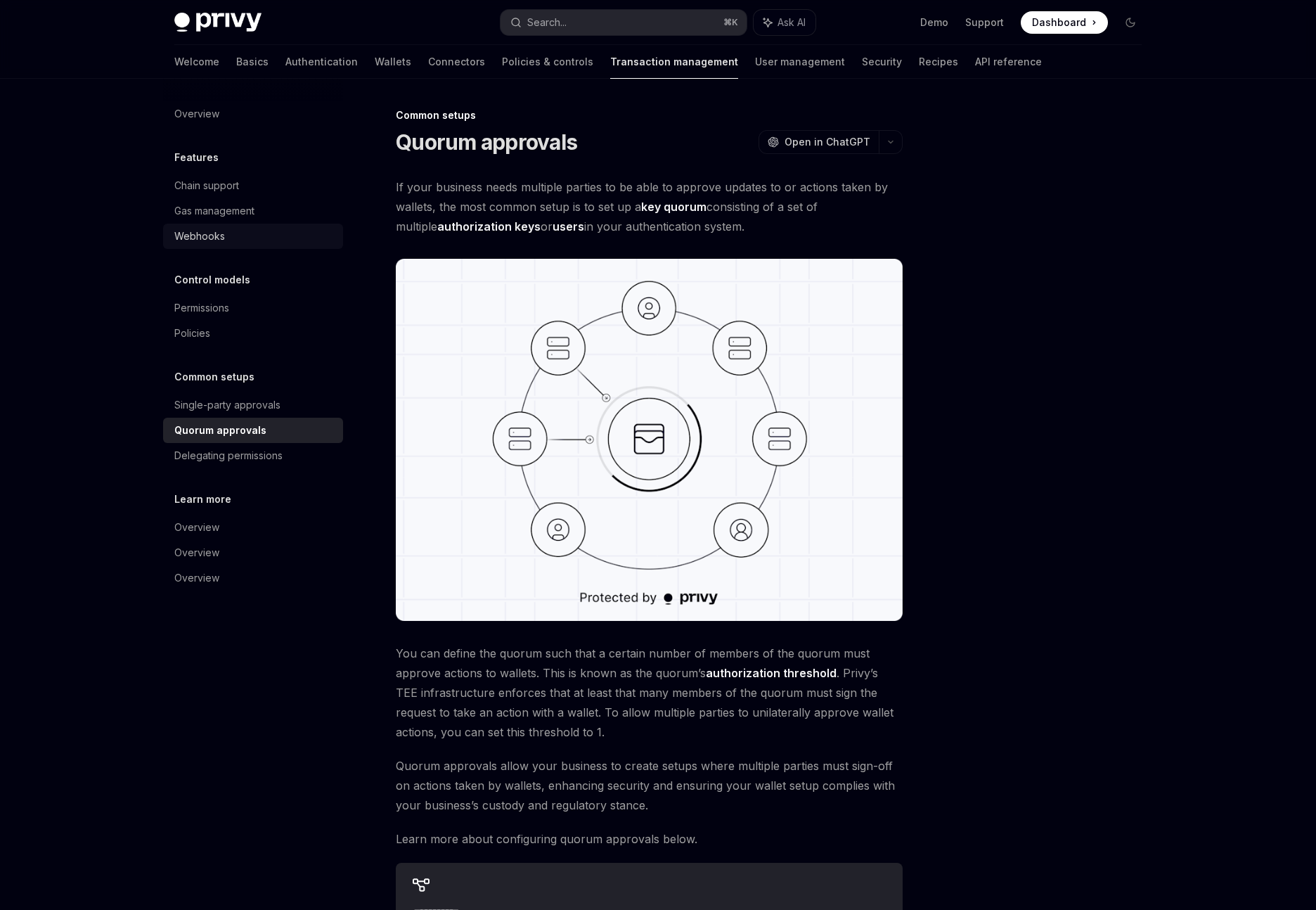
click at [201, 226] on link "Webhooks" at bounding box center [253, 236] width 180 height 25
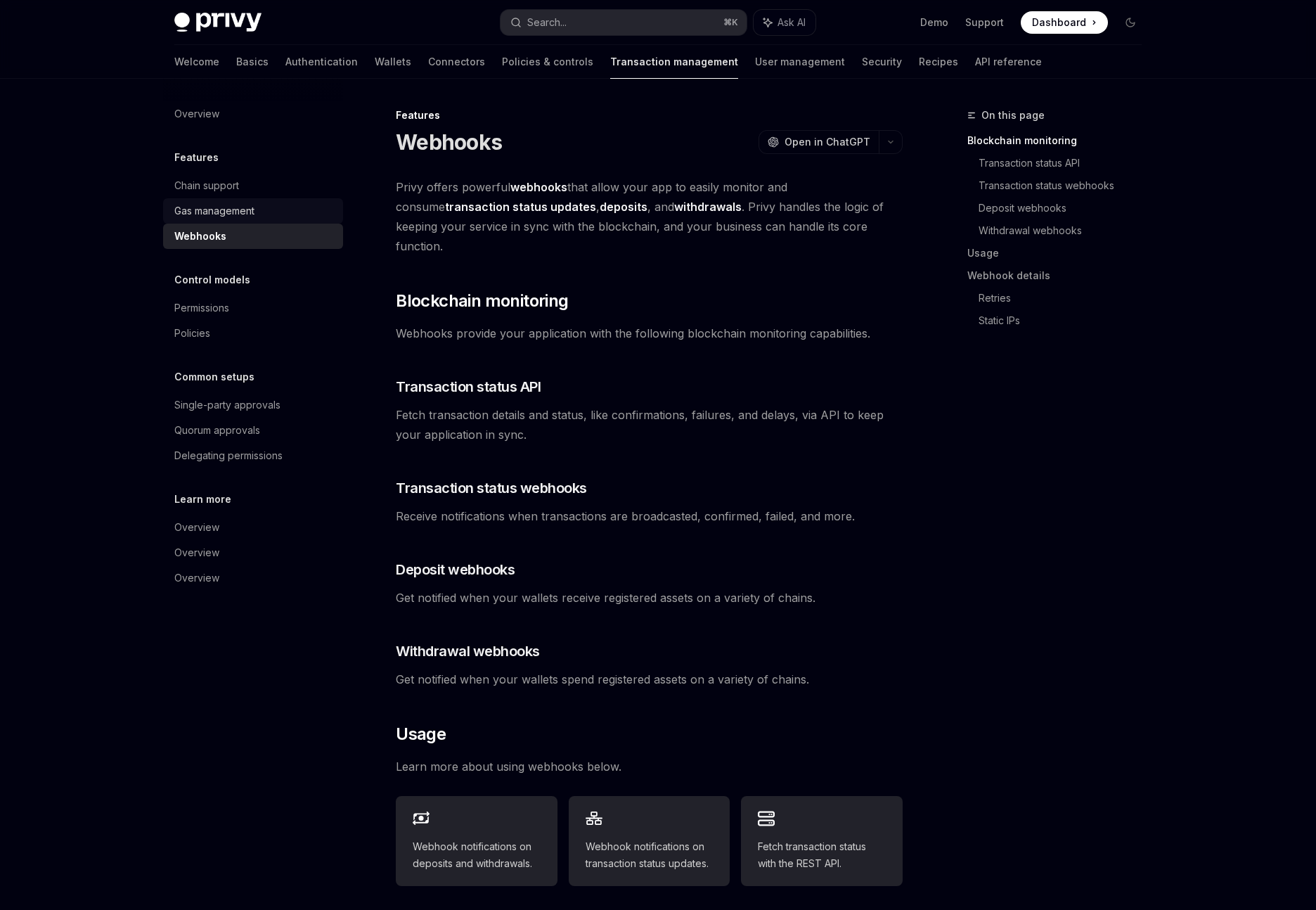
click at [212, 209] on div "Gas management" at bounding box center [215, 211] width 80 height 17
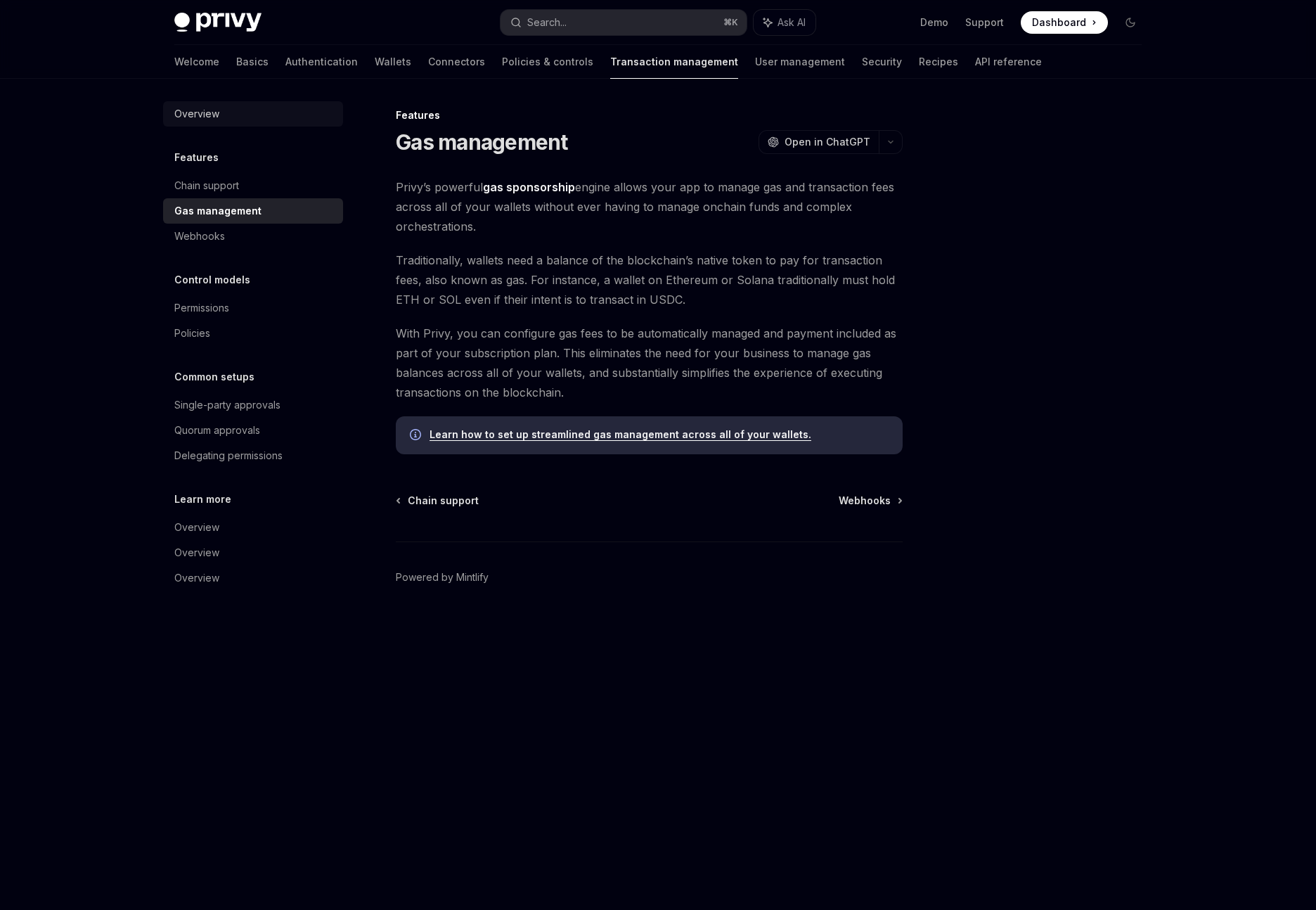
click at [216, 108] on div "Overview" at bounding box center [197, 114] width 45 height 17
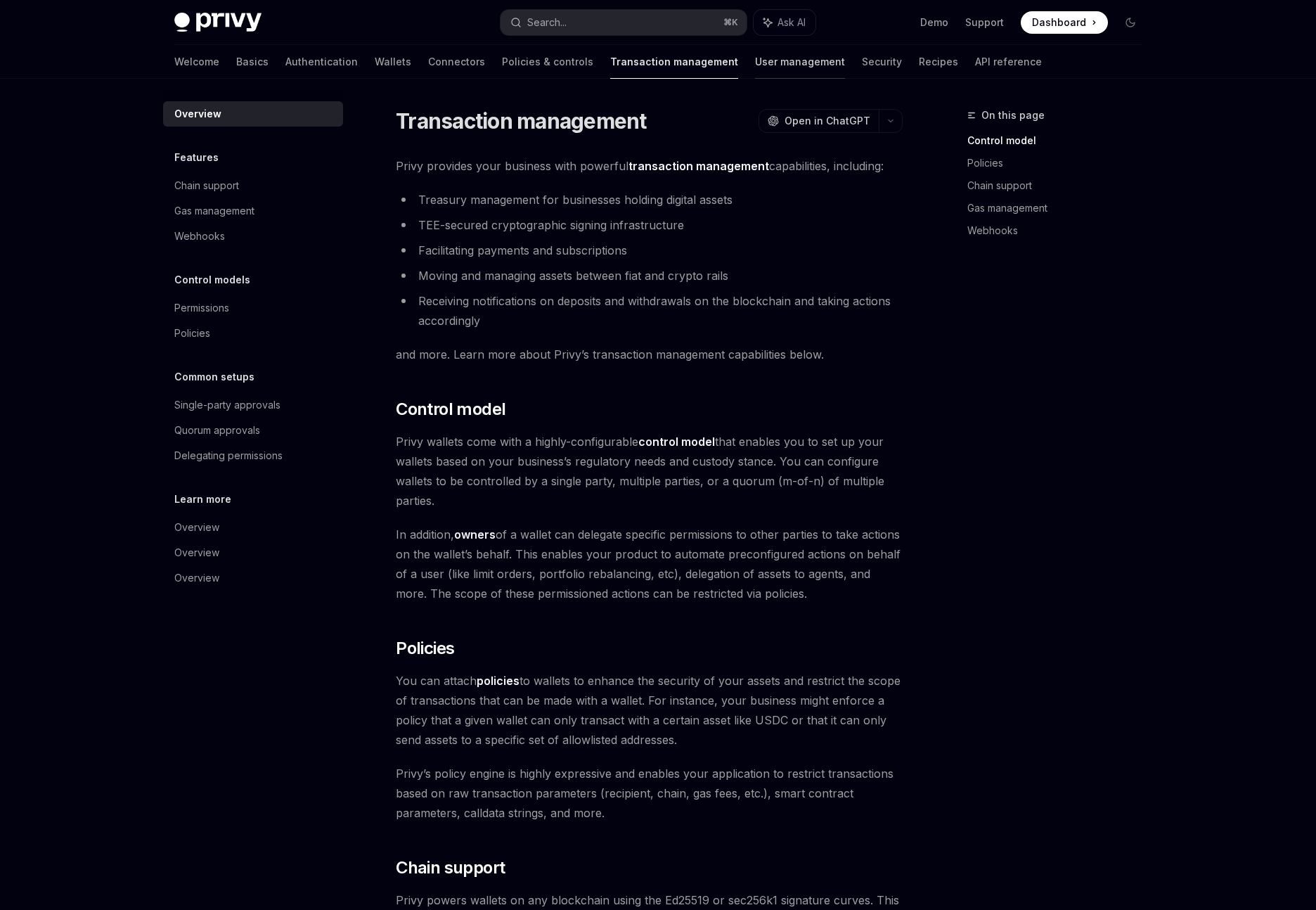
click at [755, 59] on link "User management" at bounding box center [800, 62] width 90 height 34
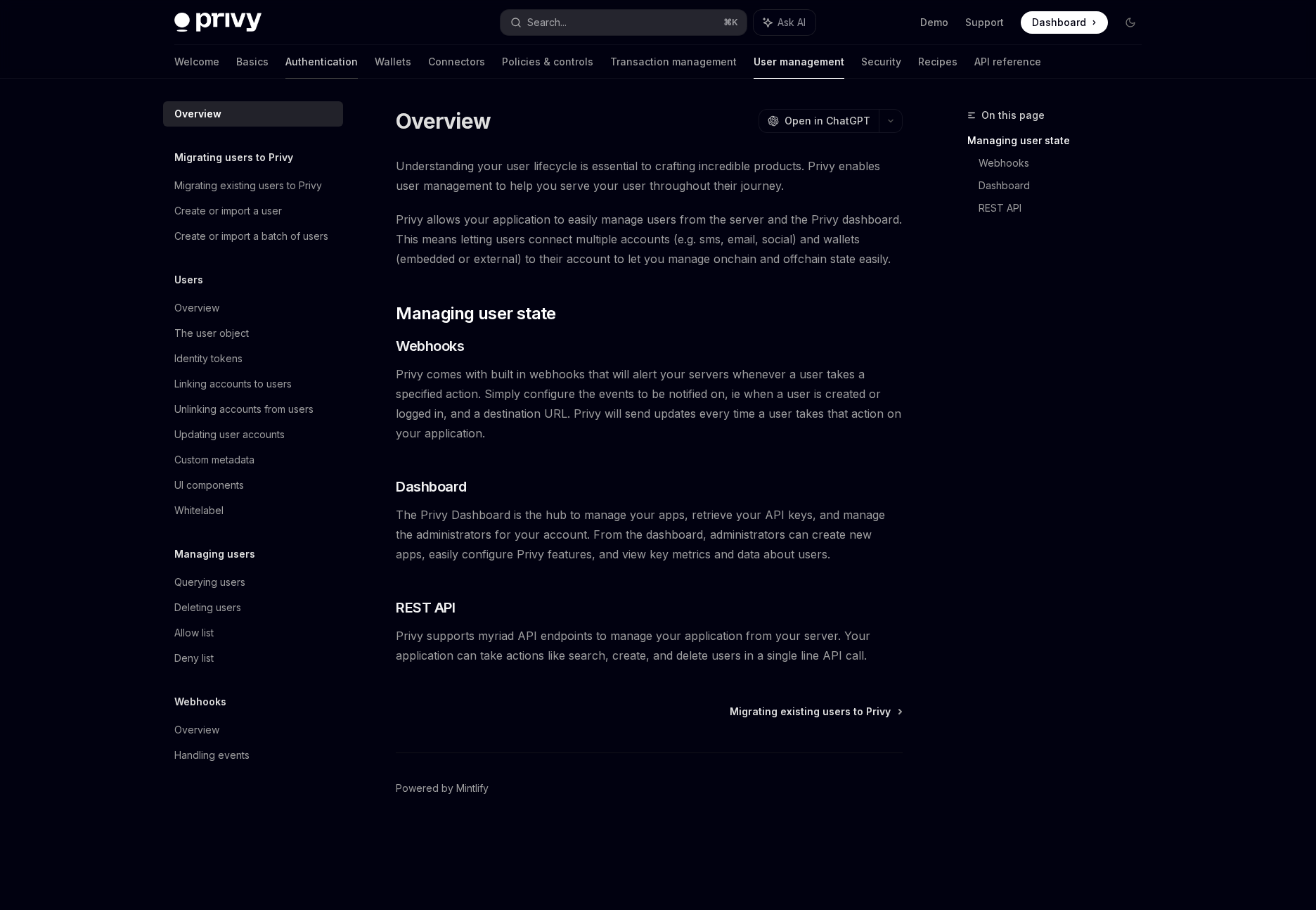
click at [286, 61] on link "Authentication" at bounding box center [322, 62] width 73 height 34
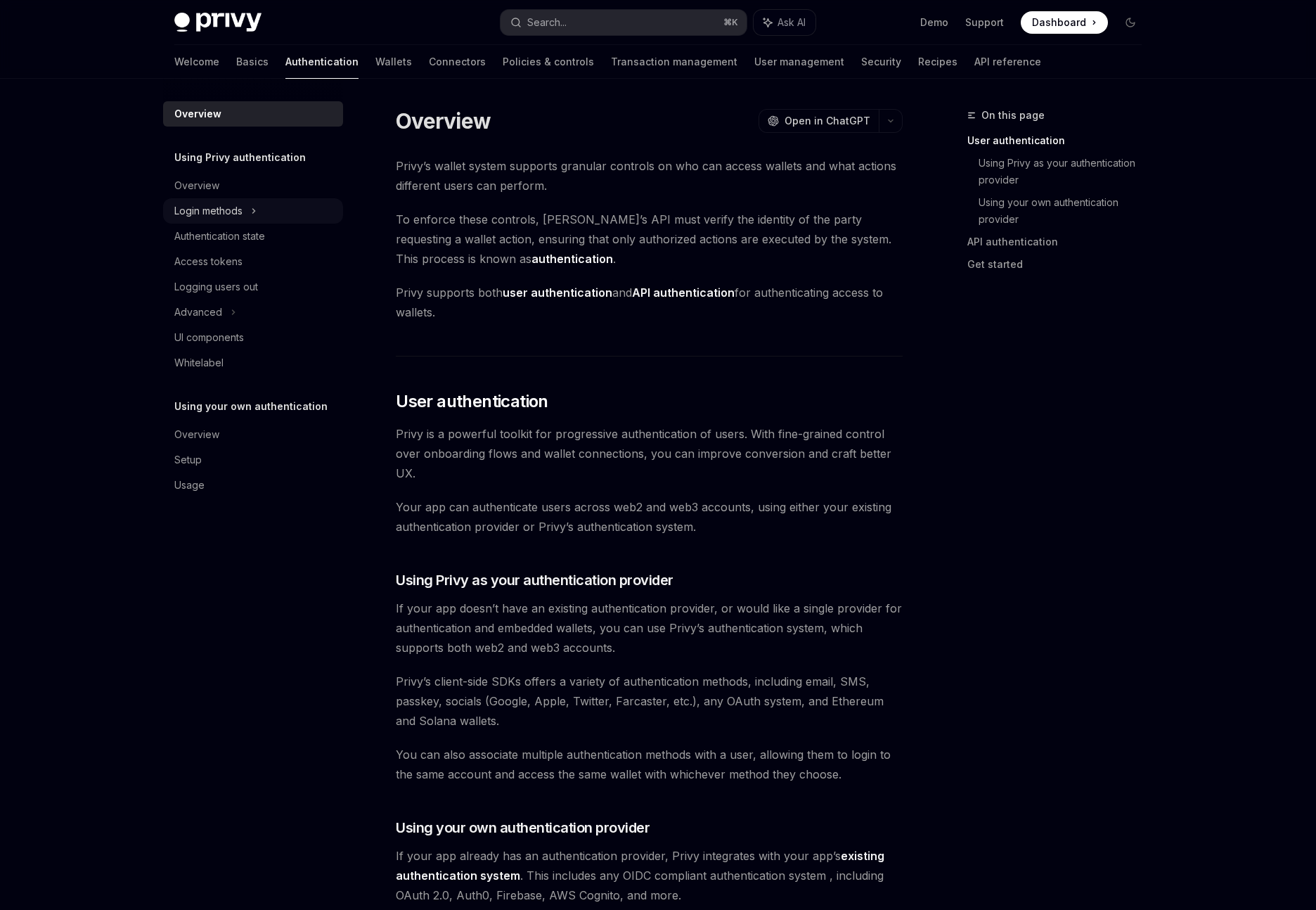
click at [226, 210] on div "Login methods" at bounding box center [208, 211] width 68 height 17
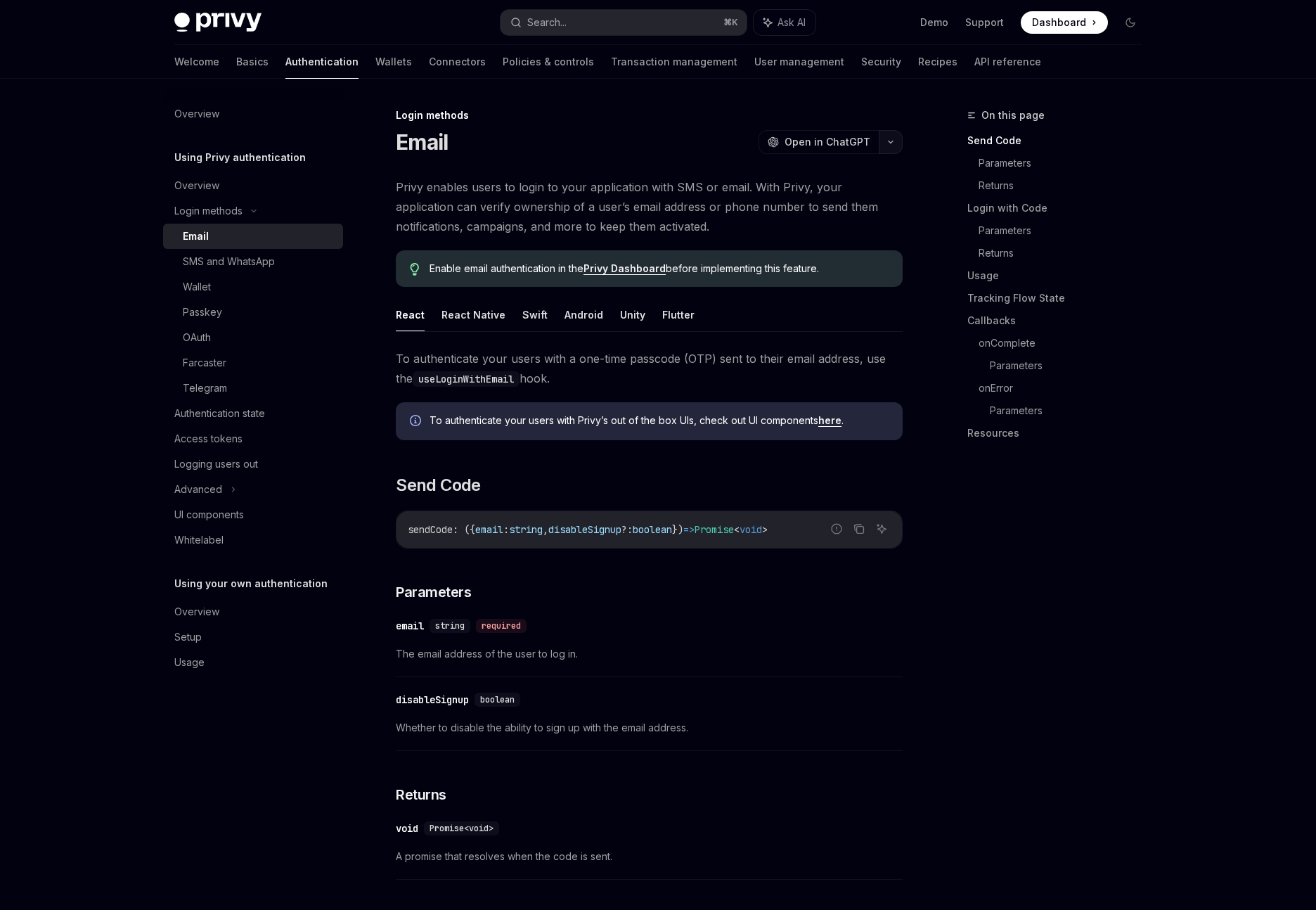
click at [883, 143] on icon "button" at bounding box center [890, 142] width 17 height 6
click at [689, 121] on div "Login methods" at bounding box center [649, 115] width 507 height 14
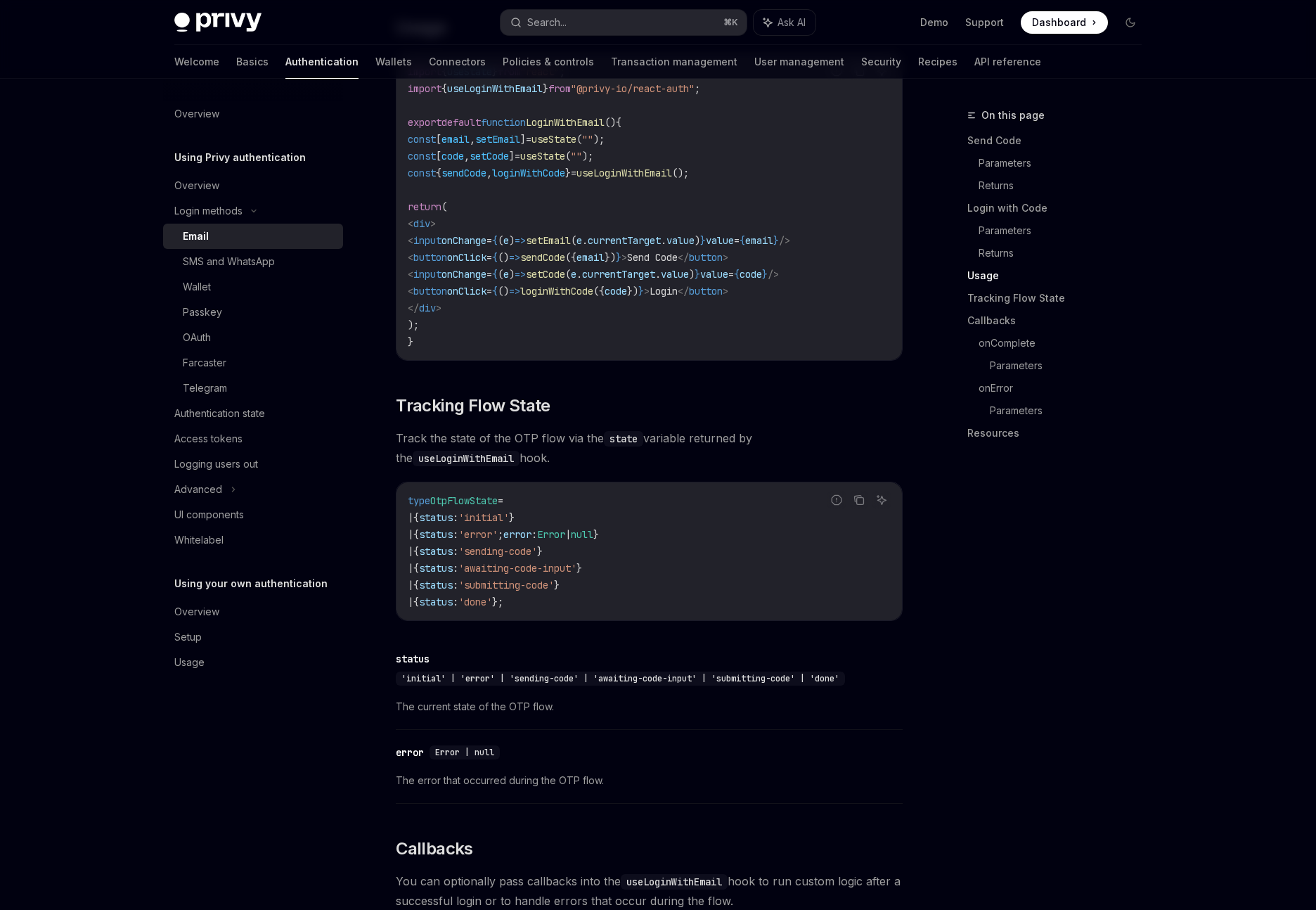
scroll to position [1267, 0]
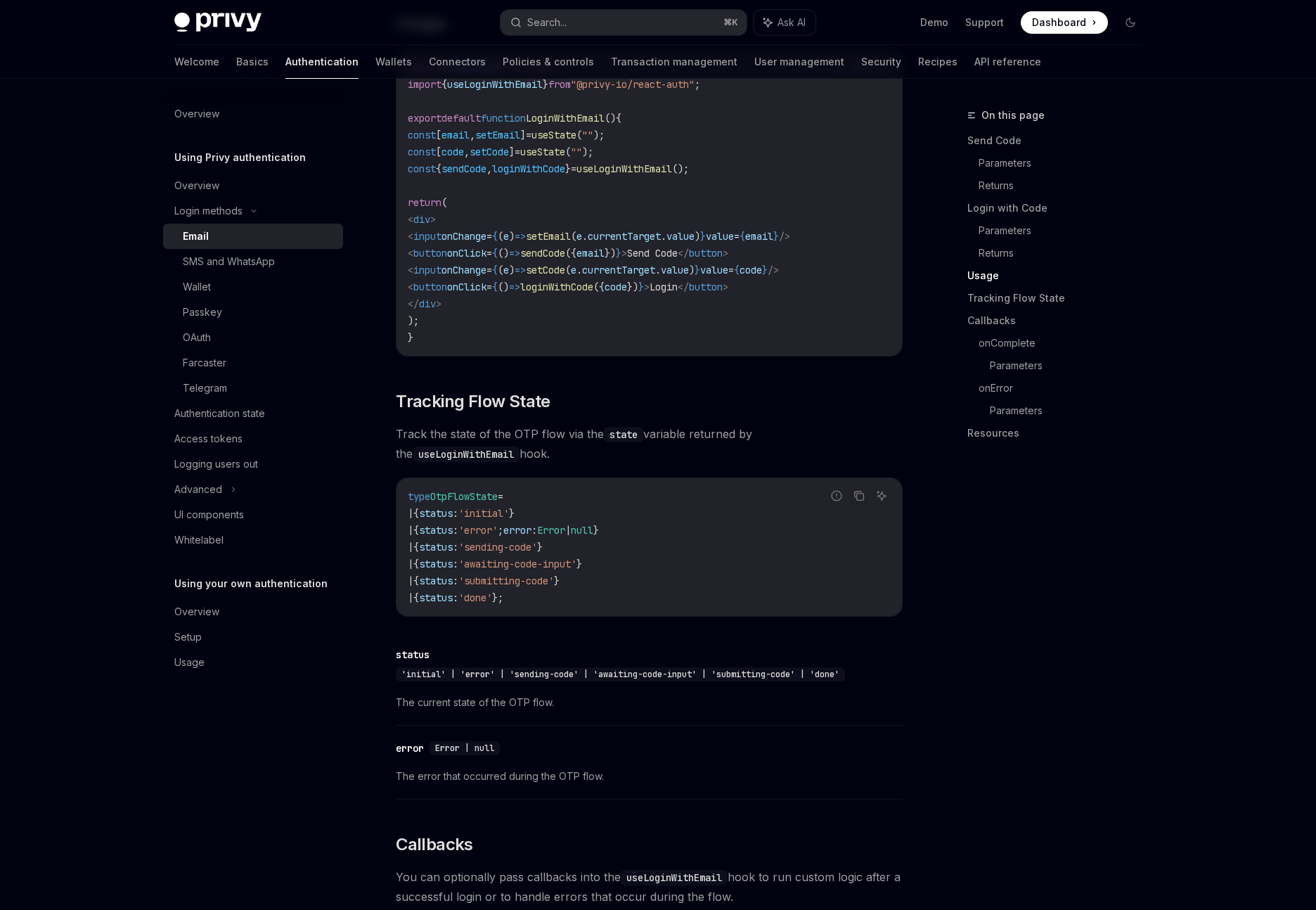
click at [1078, 29] on span "Dashboard" at bounding box center [1059, 22] width 54 height 14
click at [206, 356] on div "Farcaster" at bounding box center [204, 363] width 44 height 17
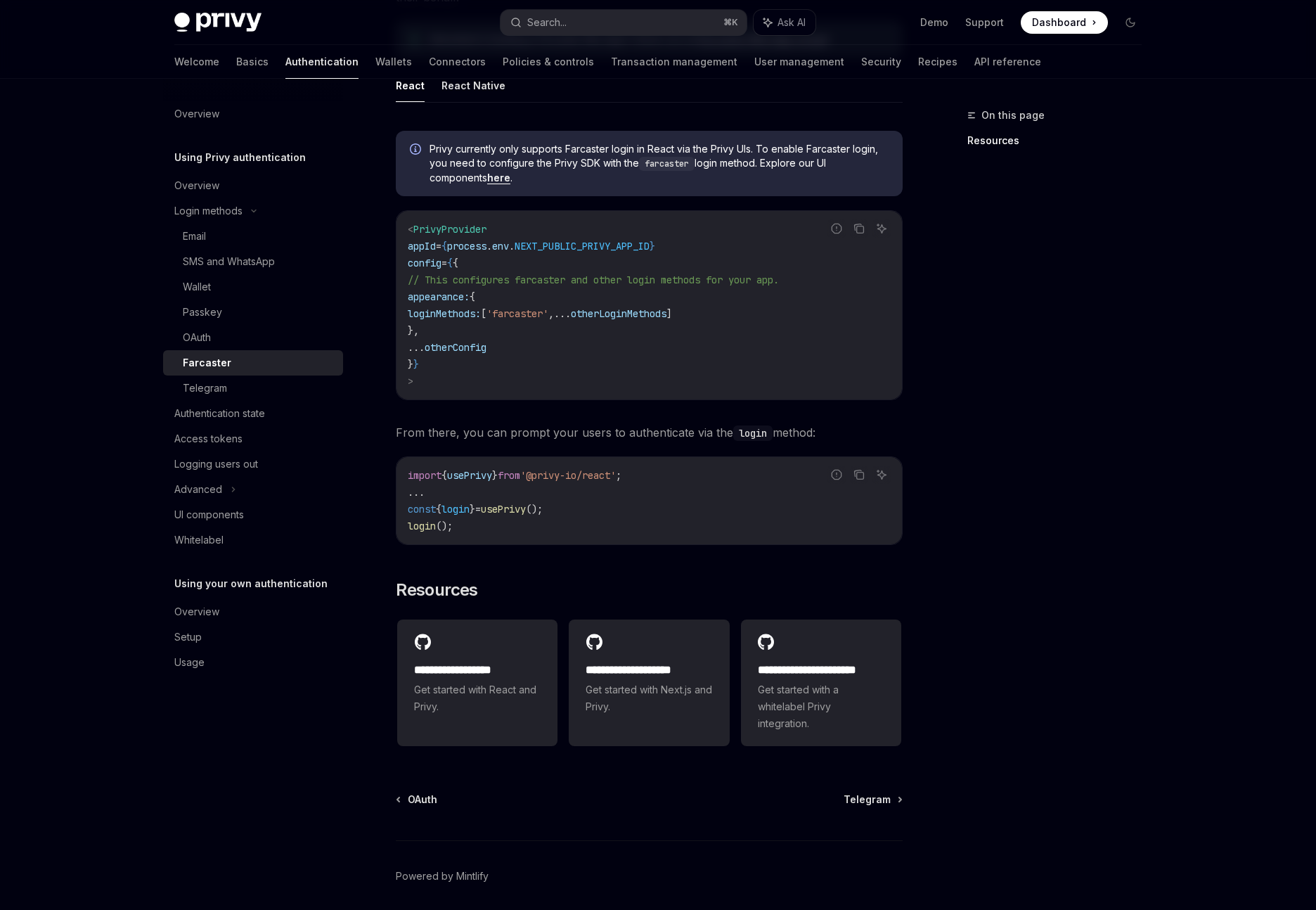
scroll to position [394, 0]
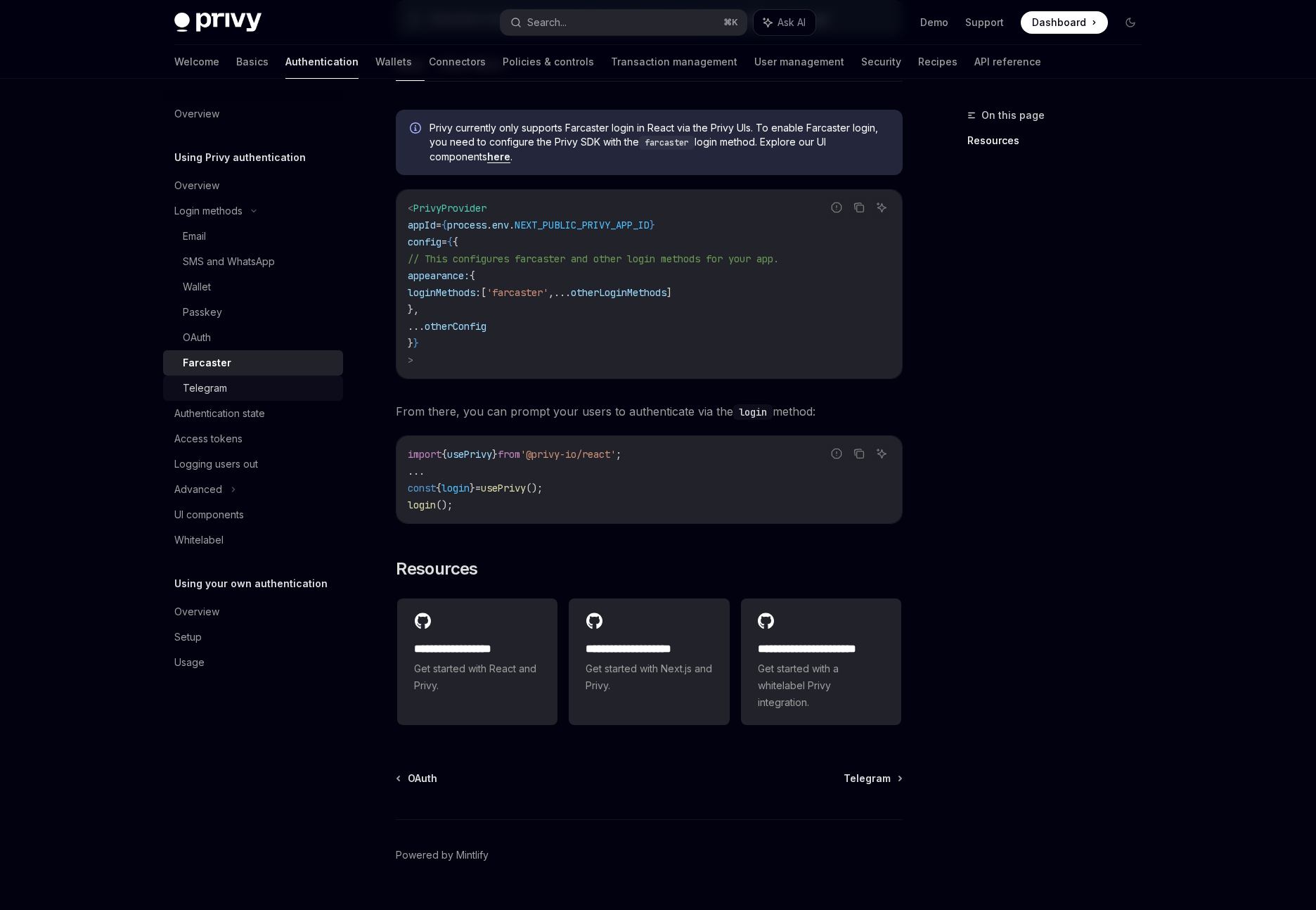
click at [224, 396] on div "Telegram" at bounding box center [204, 388] width 44 height 17
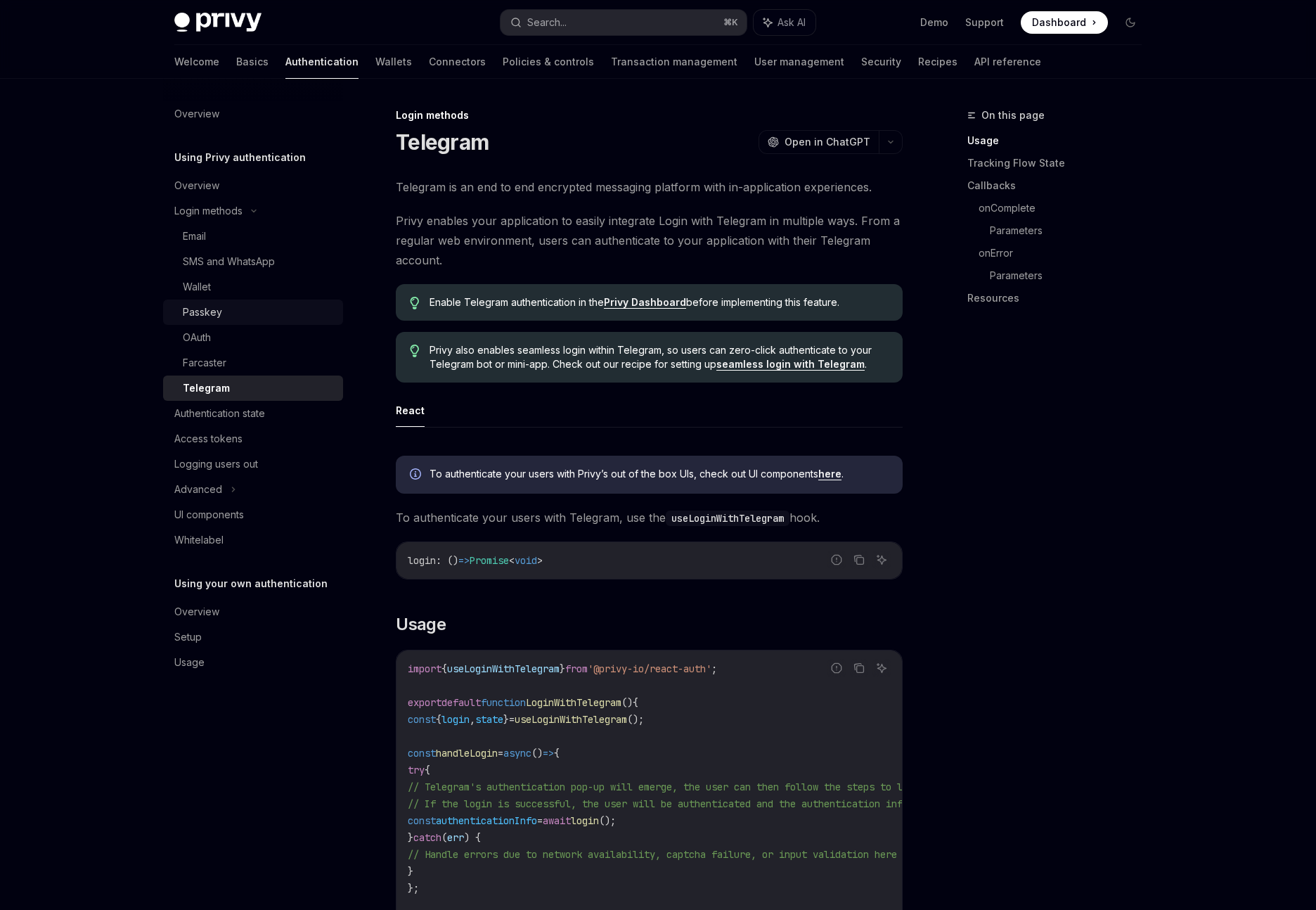
click at [203, 320] on link "Passkey" at bounding box center [253, 312] width 180 height 25
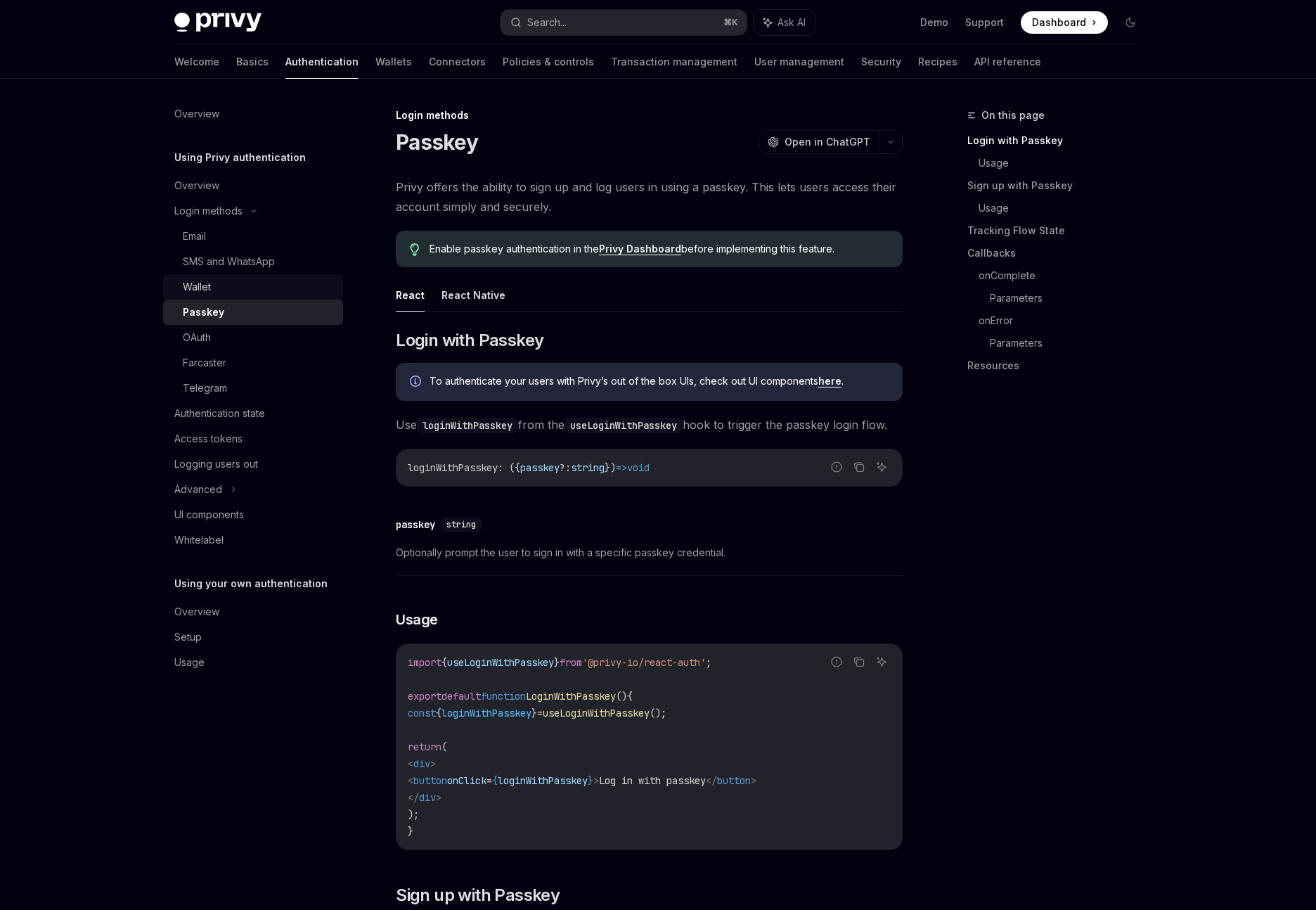
click at [196, 277] on link "Wallet" at bounding box center [253, 287] width 180 height 25
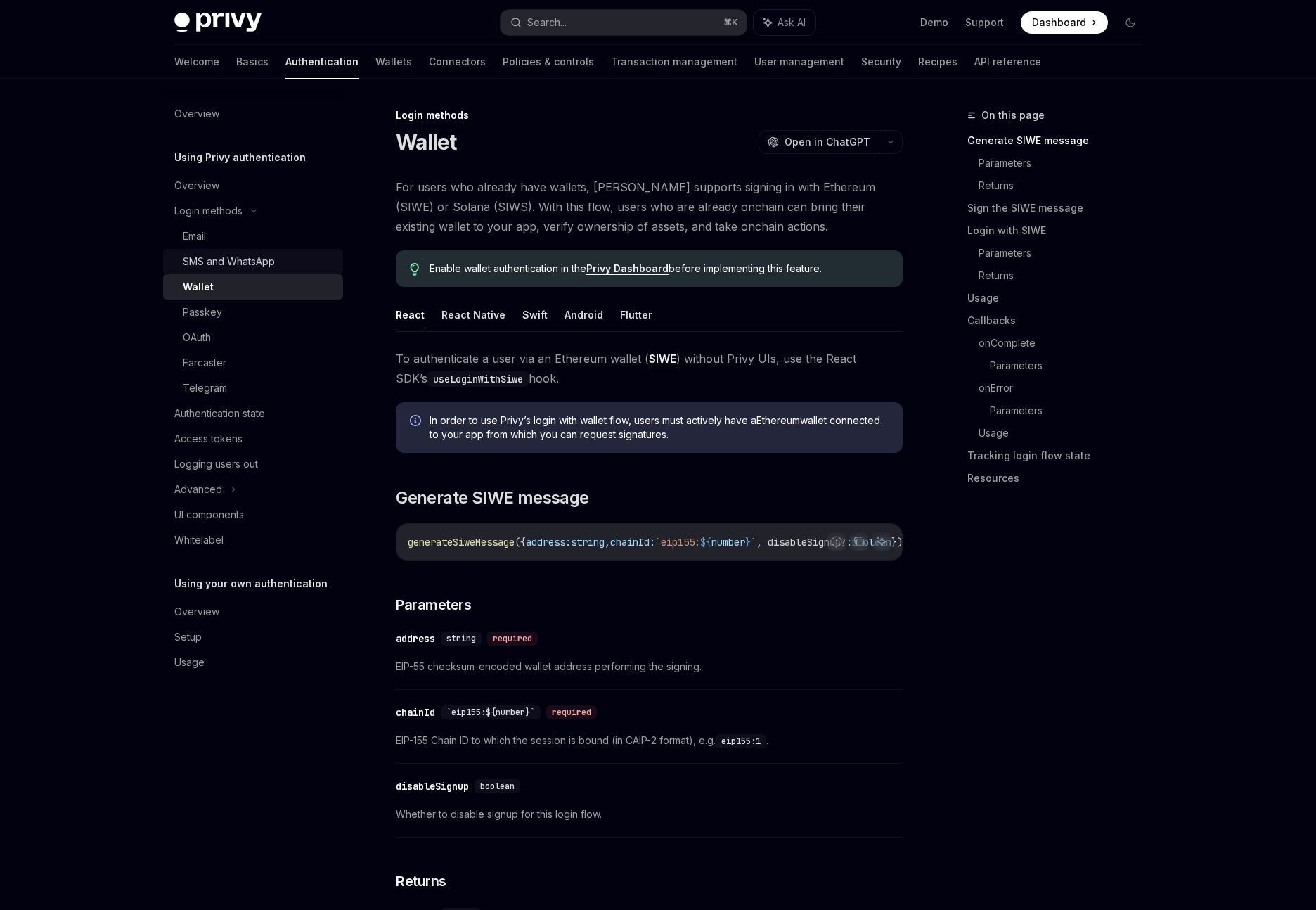
click at [199, 256] on div "SMS and WhatsApp" at bounding box center [229, 261] width 92 height 17
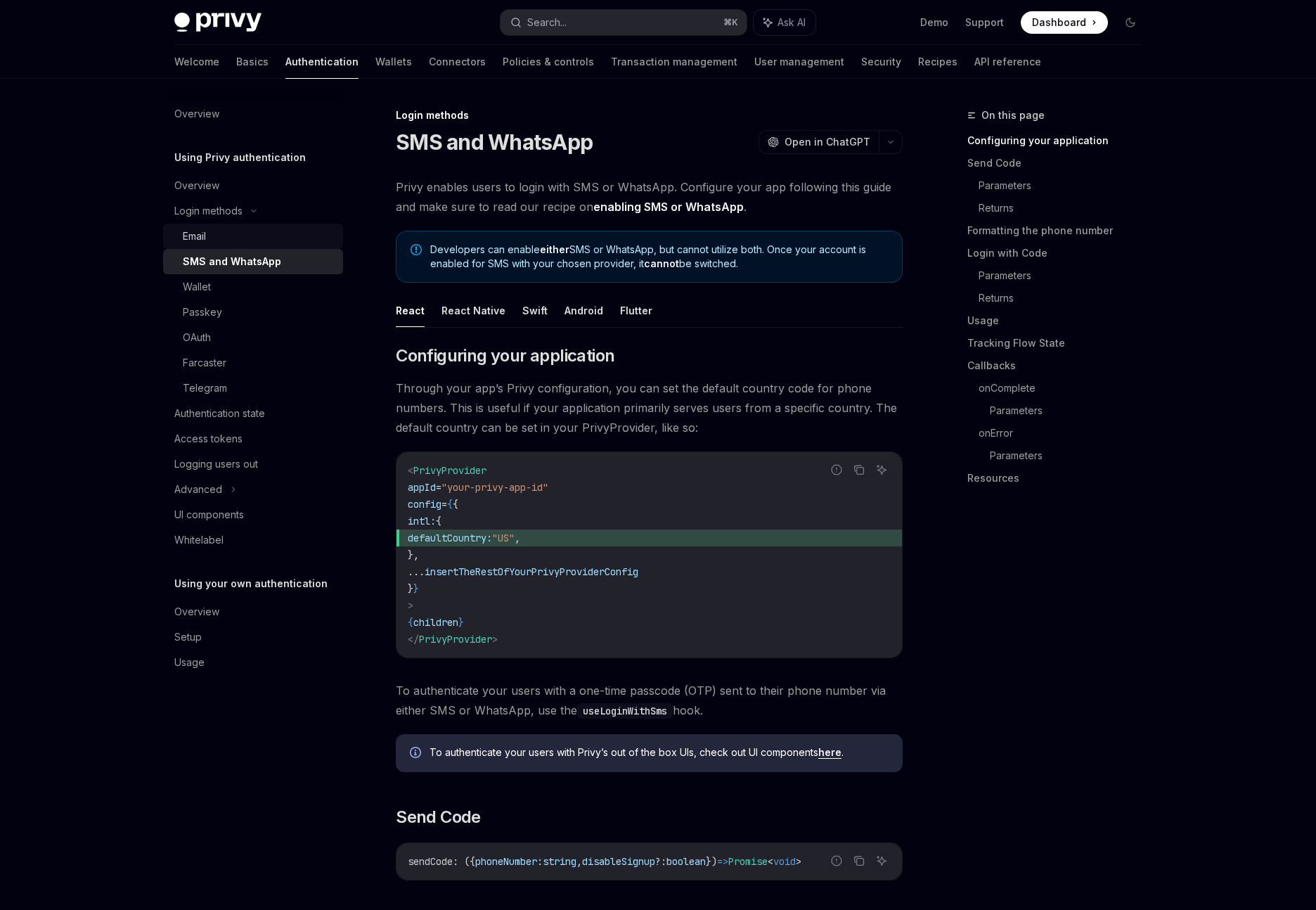
click at [196, 238] on div "Email" at bounding box center [194, 236] width 23 height 17
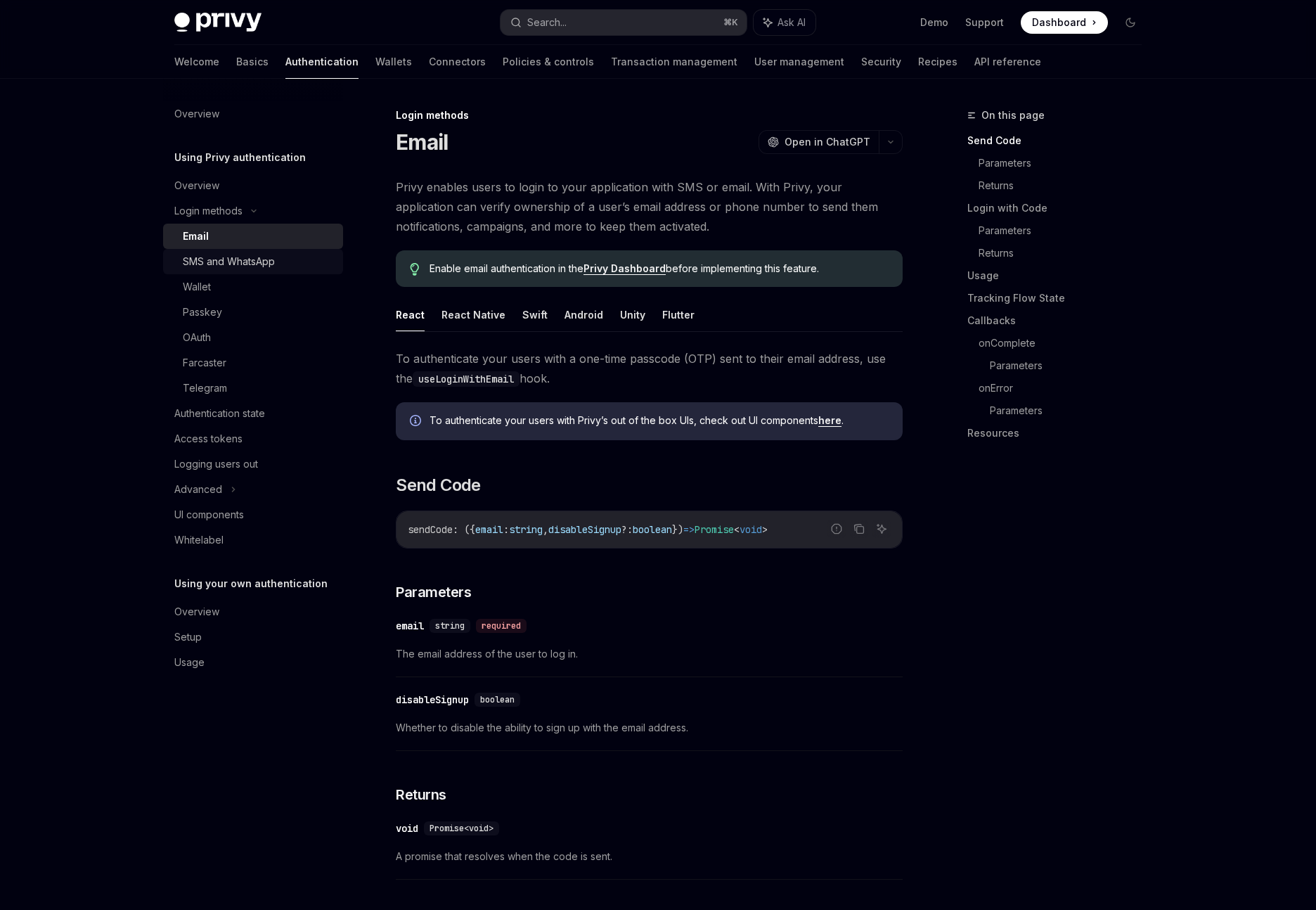
click at [192, 271] on link "SMS and WhatsApp" at bounding box center [253, 261] width 180 height 25
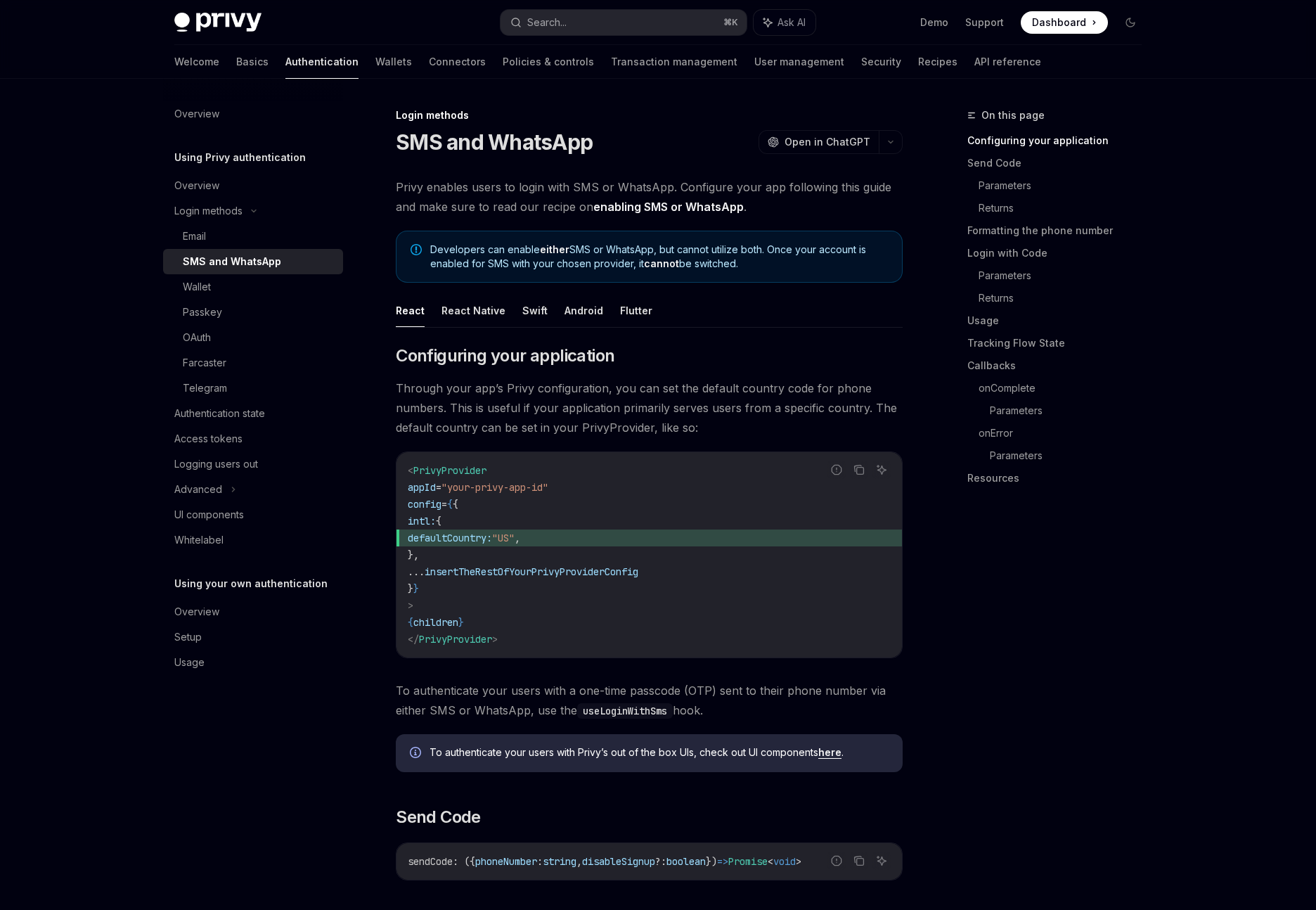
type textarea "*"
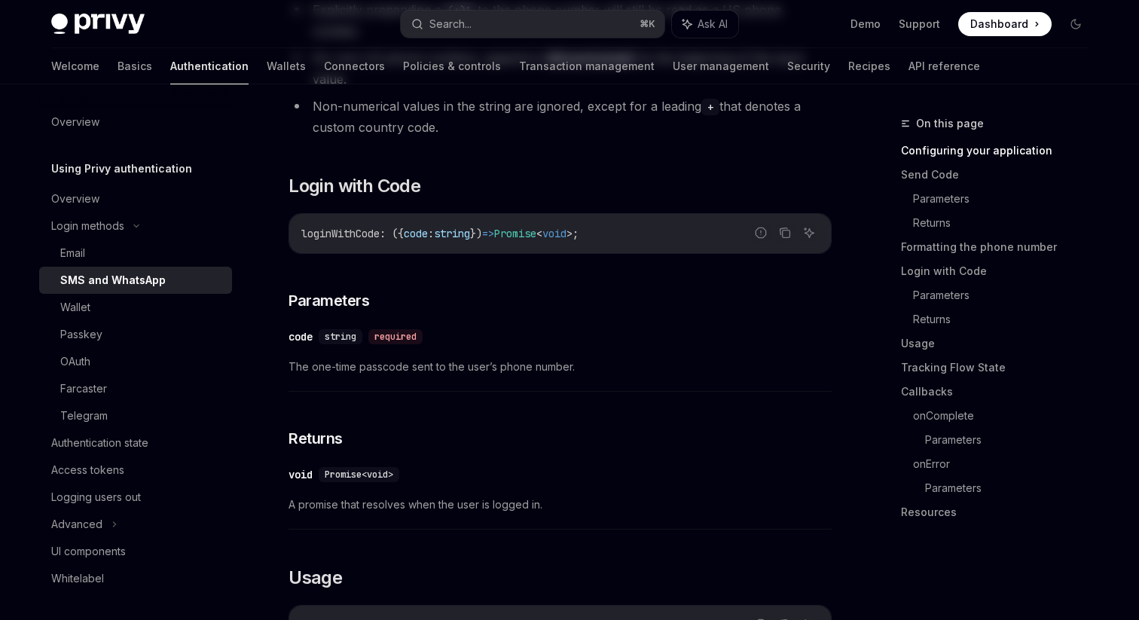
scroll to position [133, 0]
